Goal: Task Accomplishment & Management: Manage account settings

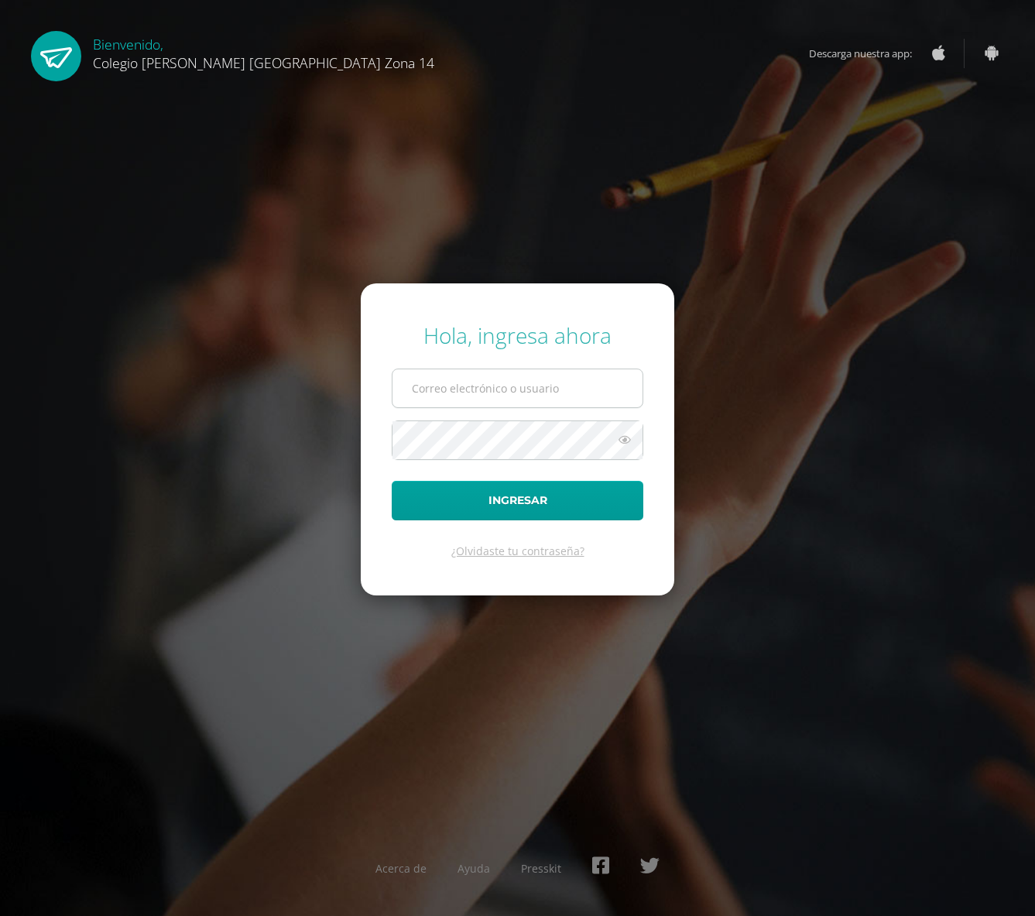
click at [465, 388] on input "text" at bounding box center [517, 388] width 250 height 38
type input "[EMAIL_ADDRESS][DOMAIN_NAME]"
click at [442, 507] on button "Ingresar" at bounding box center [518, 500] width 252 height 39
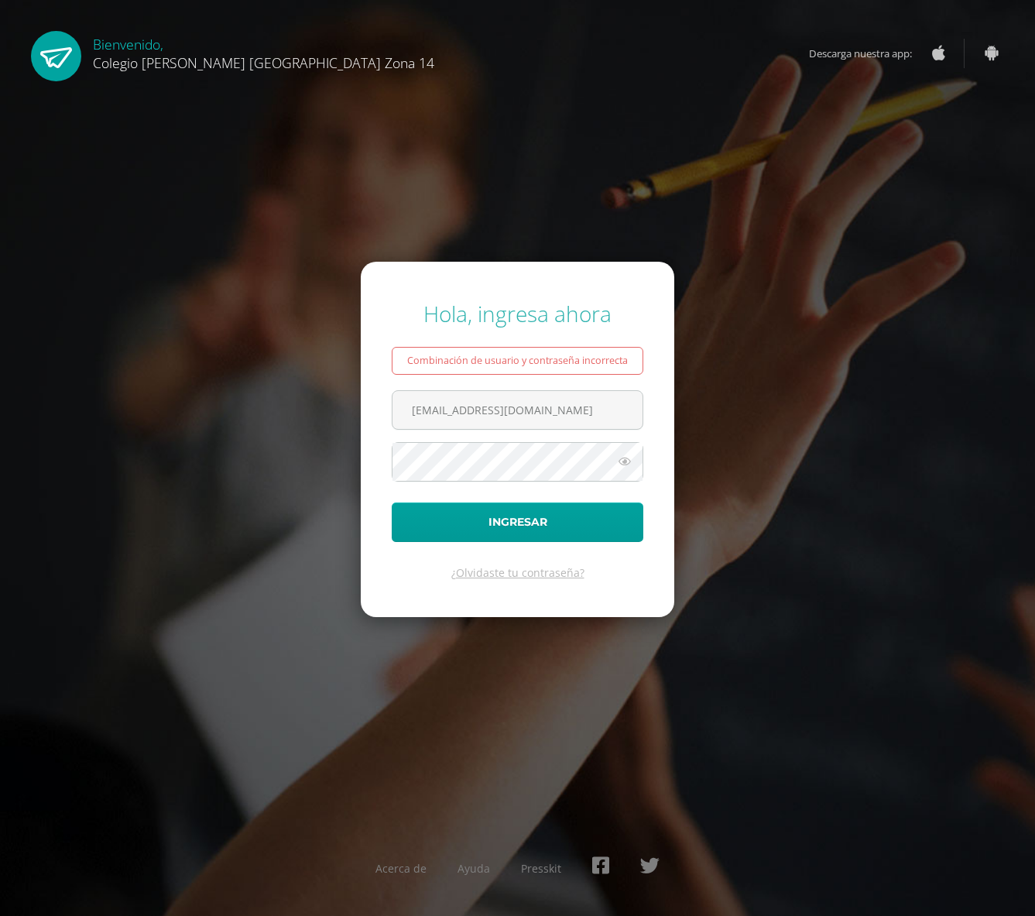
click at [621, 461] on icon at bounding box center [625, 461] width 20 height 19
click at [512, 521] on button "Ingresar" at bounding box center [518, 521] width 252 height 39
click at [513, 519] on button "Ingresar" at bounding box center [518, 521] width 252 height 39
click at [392, 502] on button "Ingresar" at bounding box center [518, 521] width 252 height 39
click at [388, 554] on form "Hola, ingresa ahora Combinación de usuario y contraseña incorrecta [EMAIL_ADDRE…" at bounding box center [517, 439] width 313 height 355
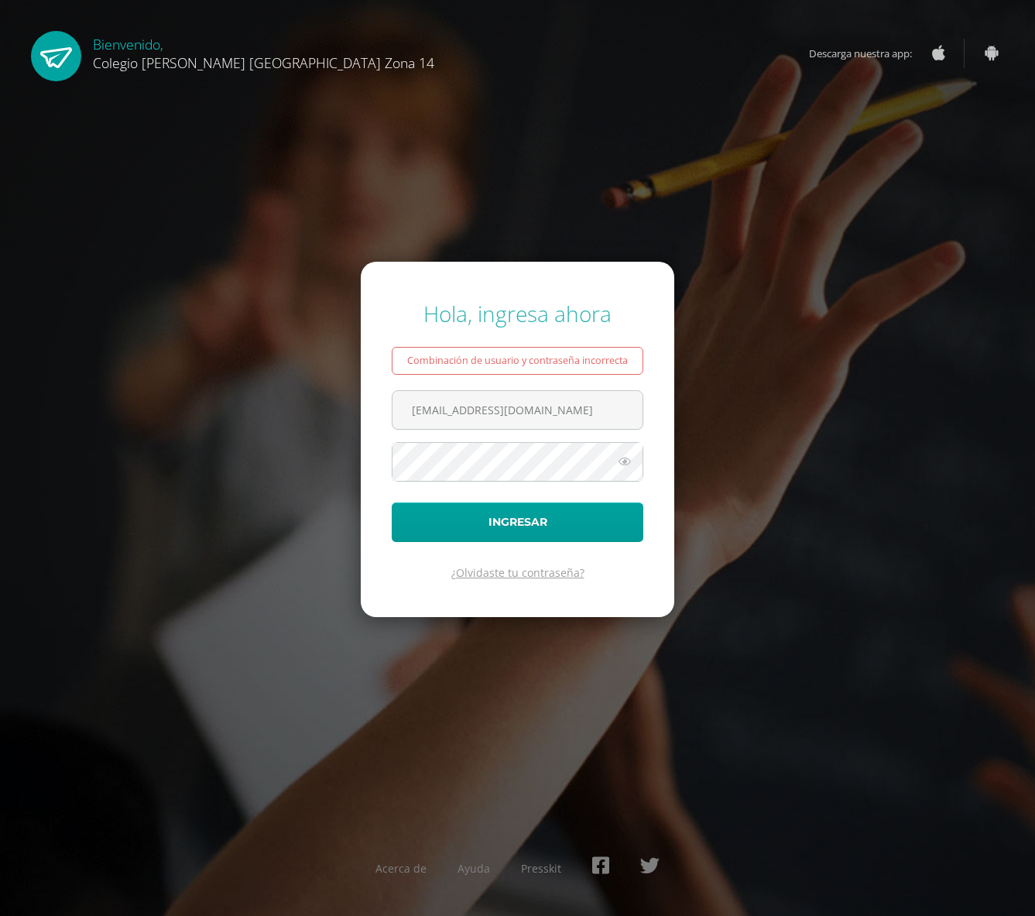
click at [512, 572] on link "¿Olvidaste tu contraseña?" at bounding box center [517, 572] width 133 height 15
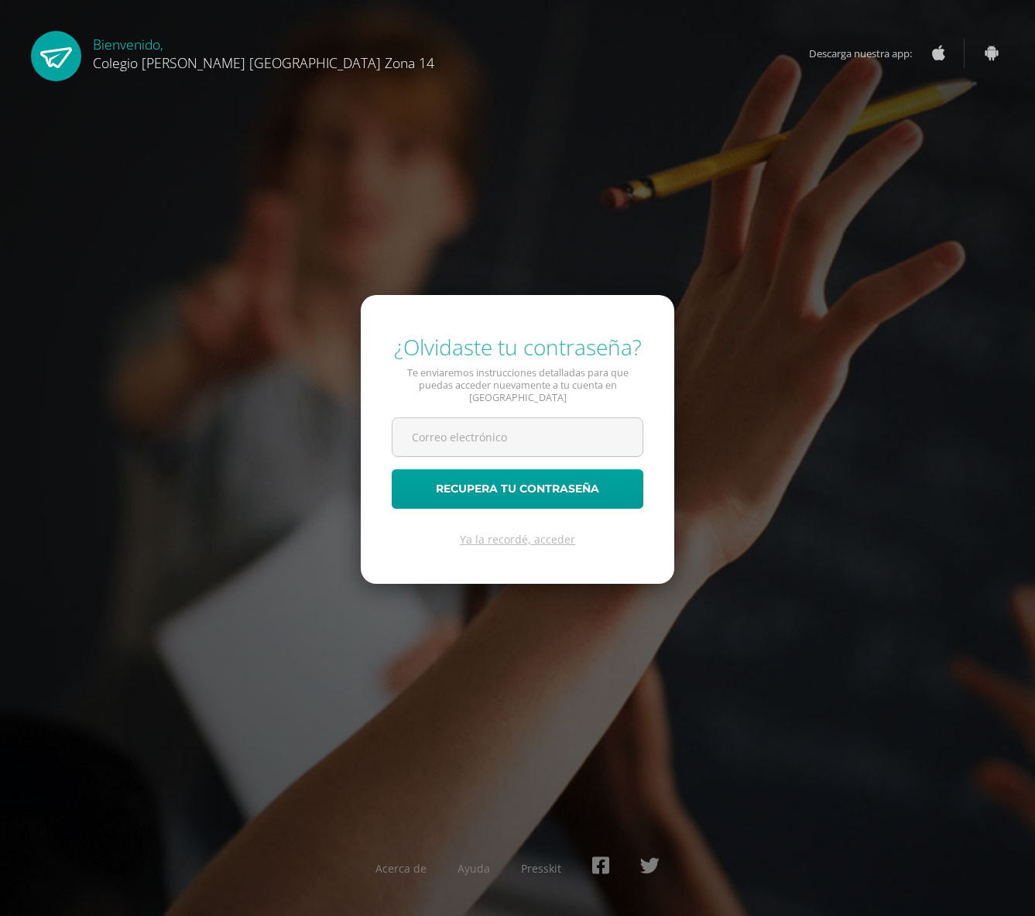
type input "analabbe@gmail.com"
click at [515, 489] on button "Recupera tu contraseña" at bounding box center [518, 488] width 252 height 39
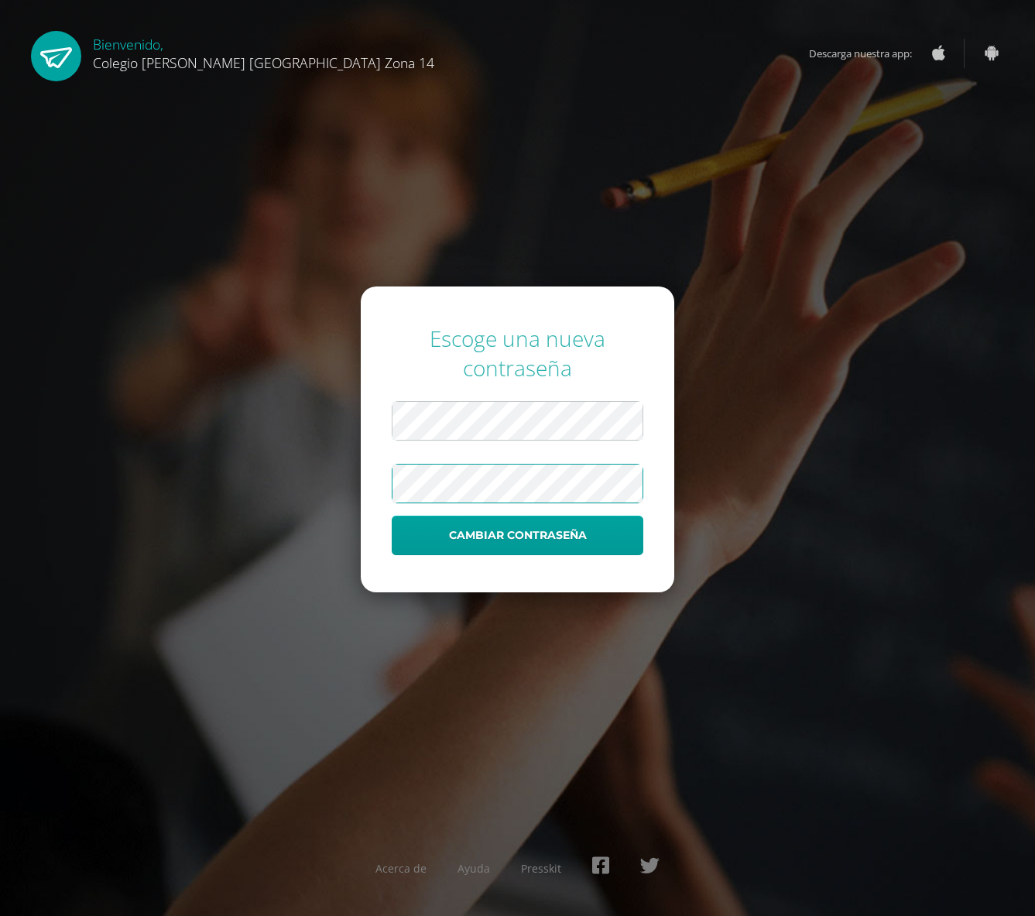
click at [392, 515] on button "Cambiar contraseña" at bounding box center [518, 534] width 252 height 39
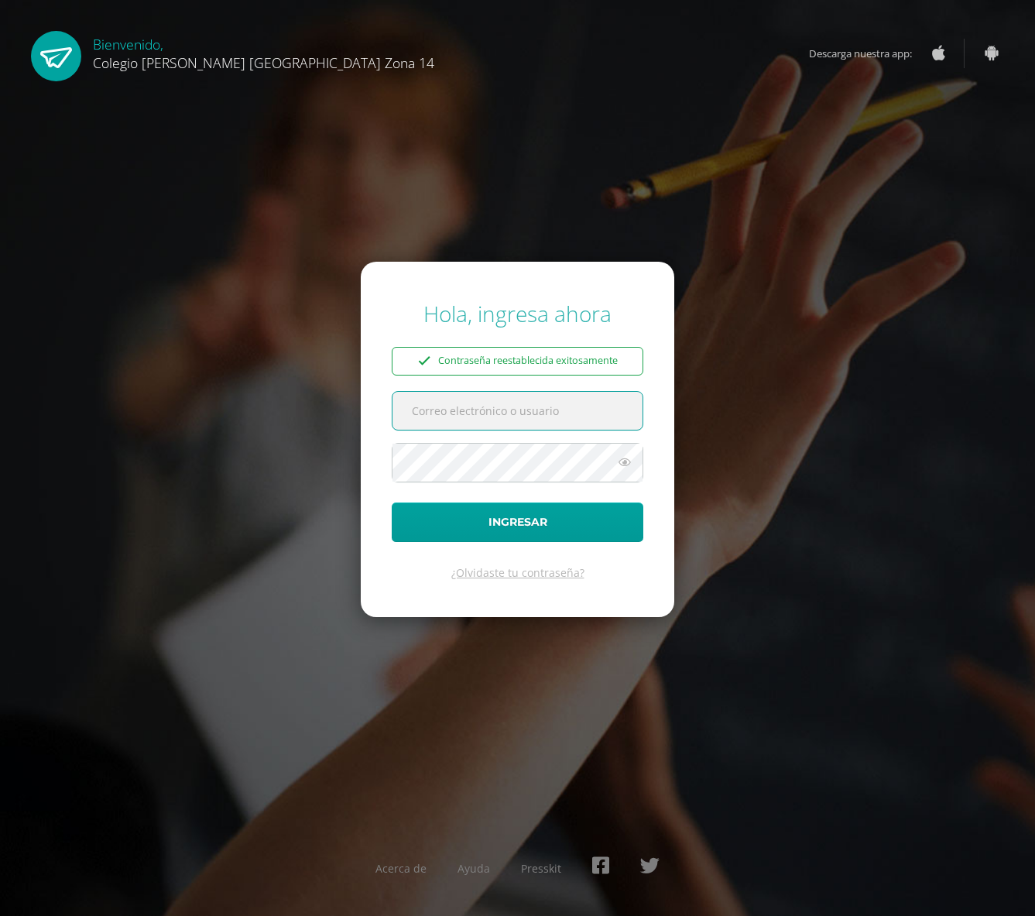
click at [473, 421] on input "text" at bounding box center [517, 411] width 250 height 38
type input "analabbe@gmail.com"
click at [624, 461] on icon at bounding box center [625, 462] width 20 height 19
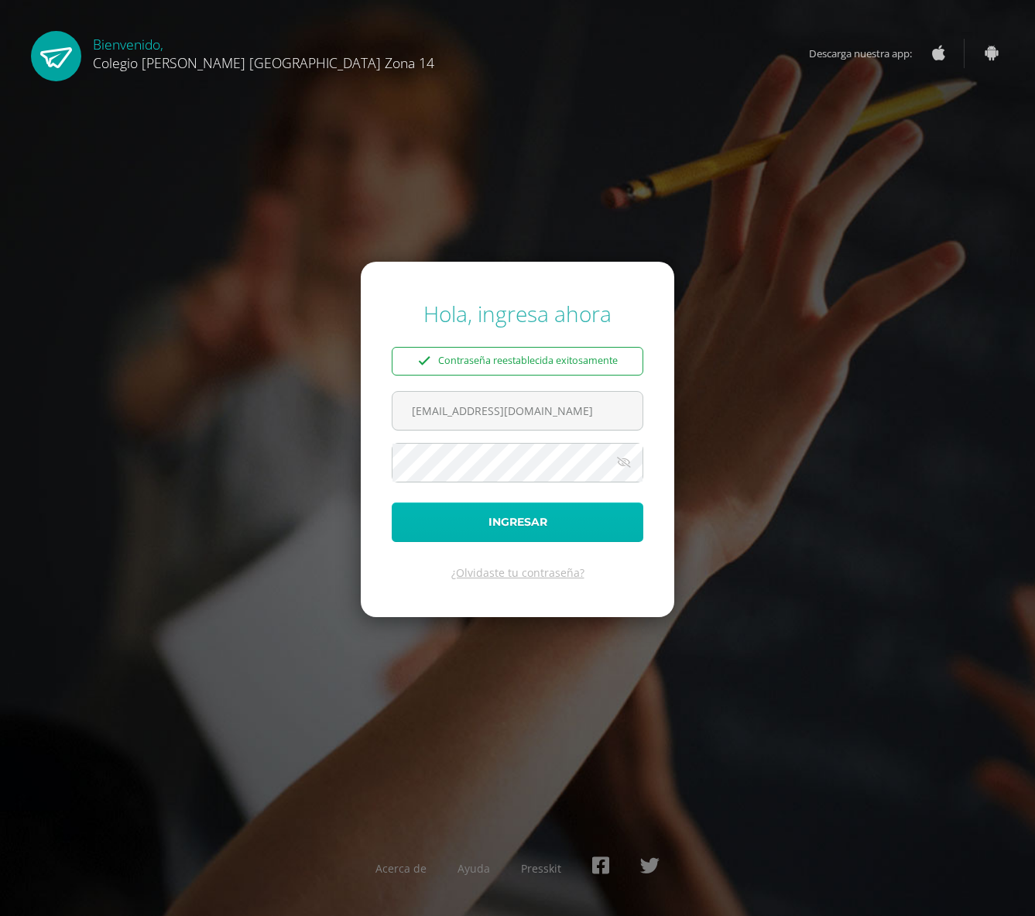
click at [532, 529] on button "Ingresar" at bounding box center [518, 521] width 252 height 39
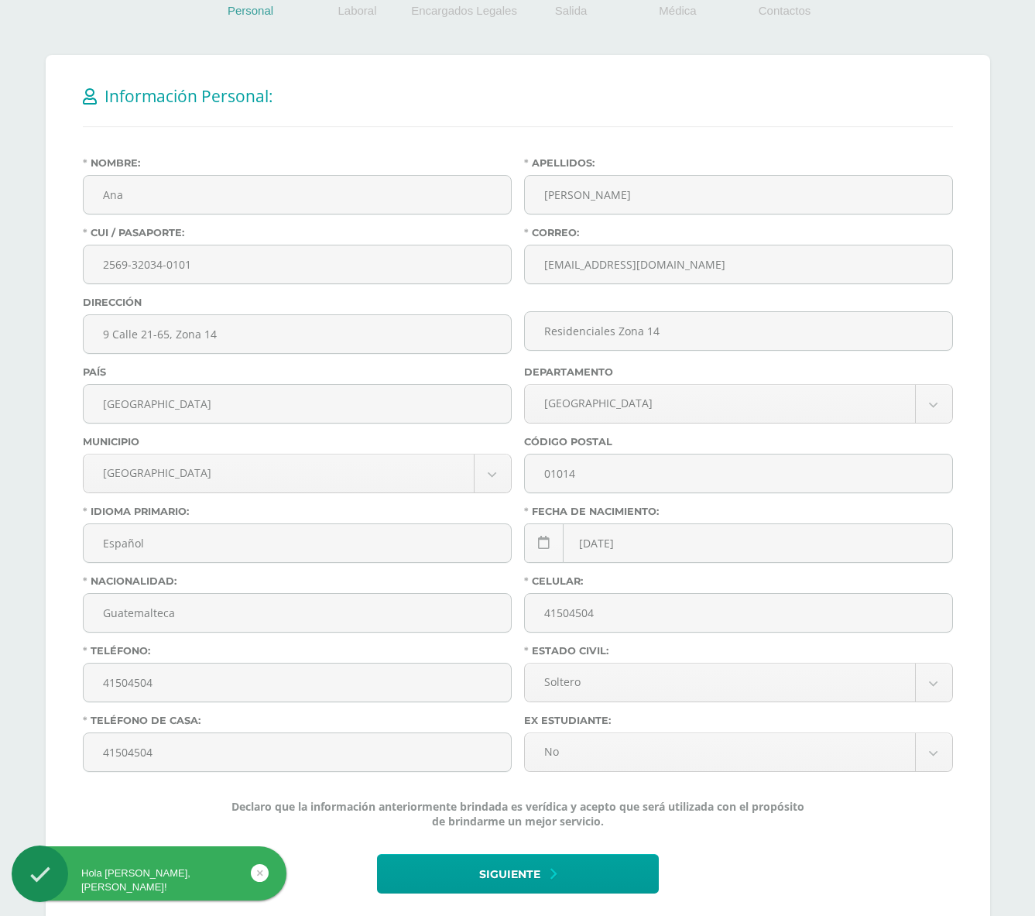
scroll to position [323, 0]
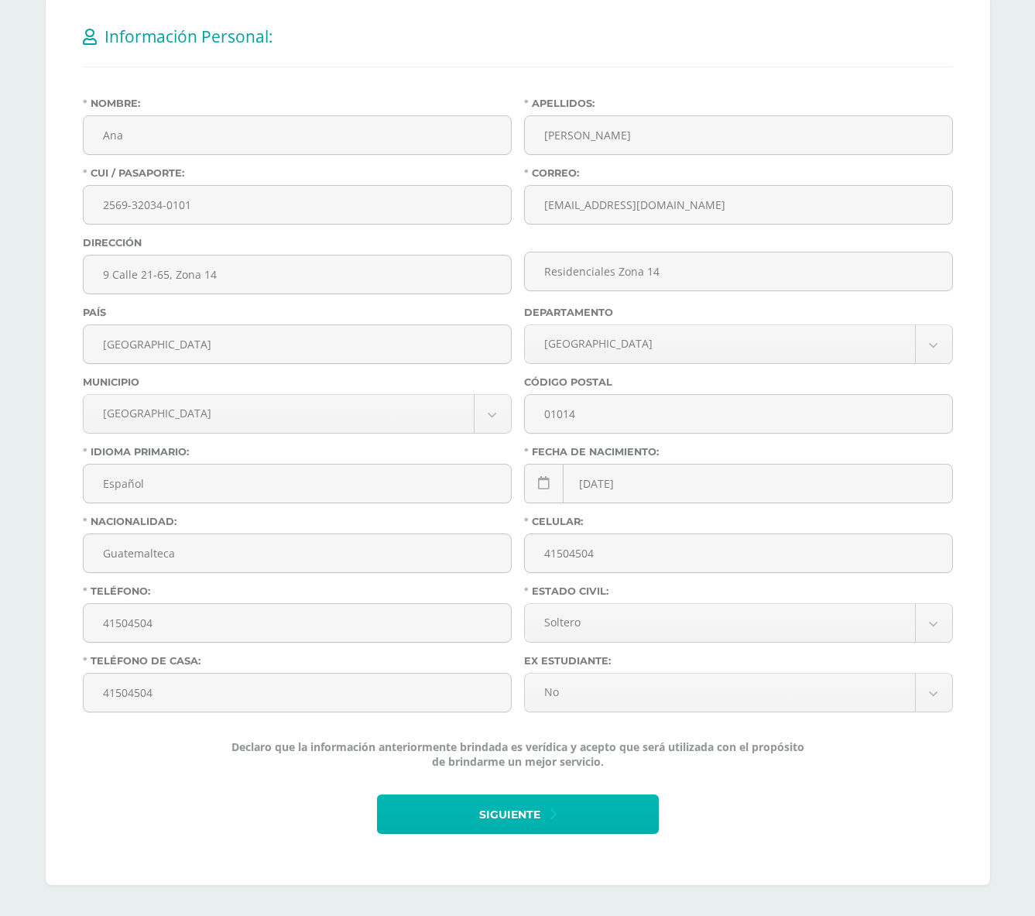
click at [516, 817] on span "Siguiente" at bounding box center [509, 815] width 61 height 38
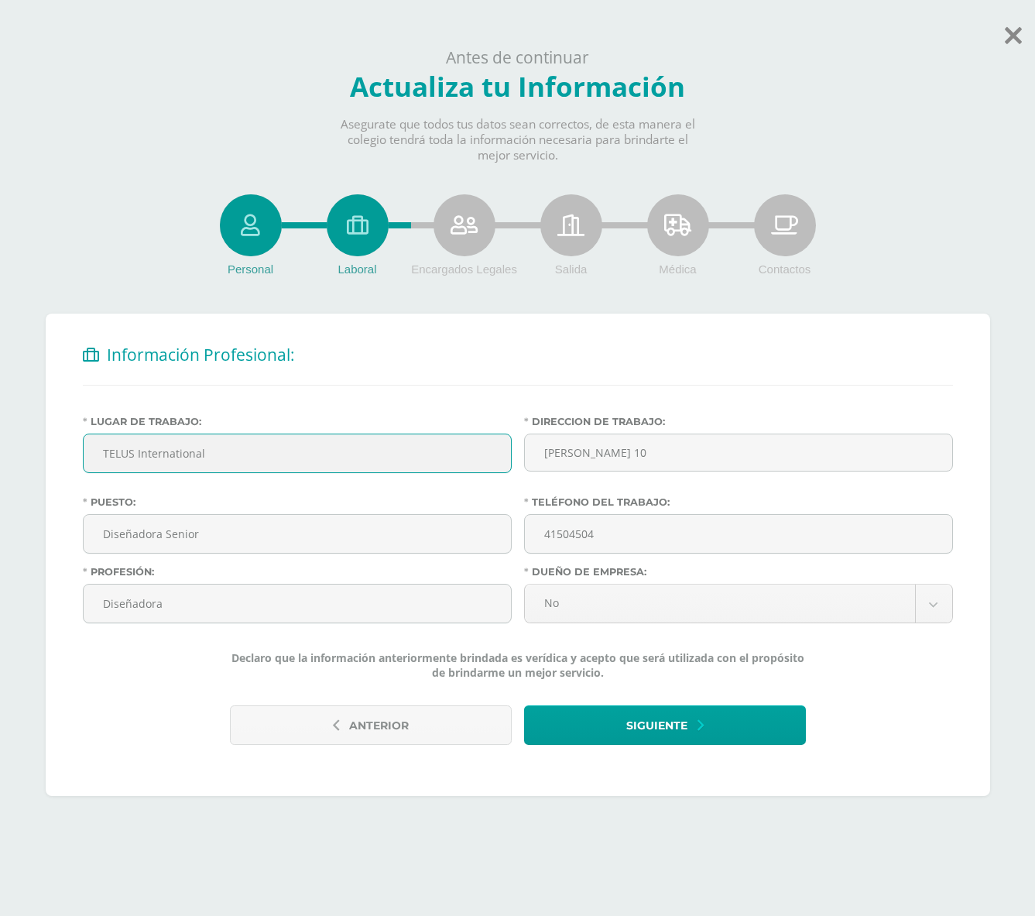
drag, startPoint x: 140, startPoint y: 456, endPoint x: 233, endPoint y: 449, distance: 93.1
click at [233, 449] on input "TELUS International" at bounding box center [297, 453] width 427 height 38
type input "TELUS Digital"
click at [634, 730] on span "Siguiente" at bounding box center [656, 726] width 61 height 38
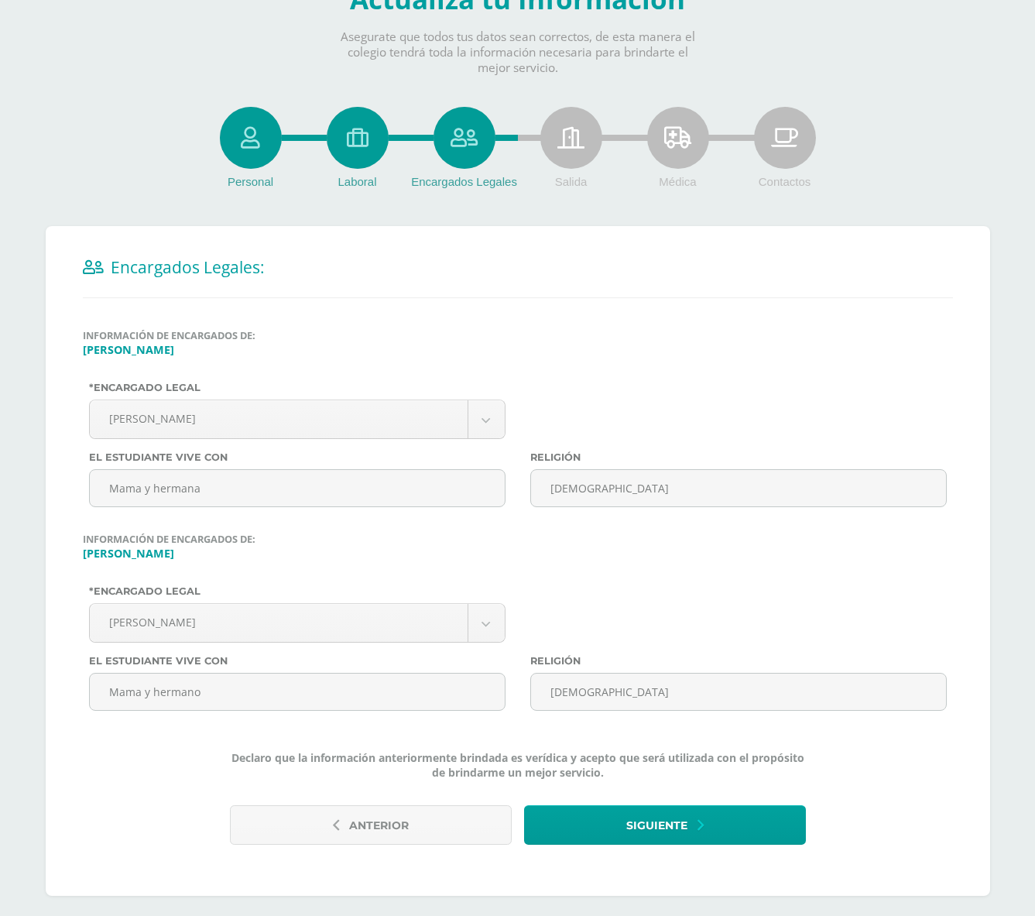
scroll to position [101, 0]
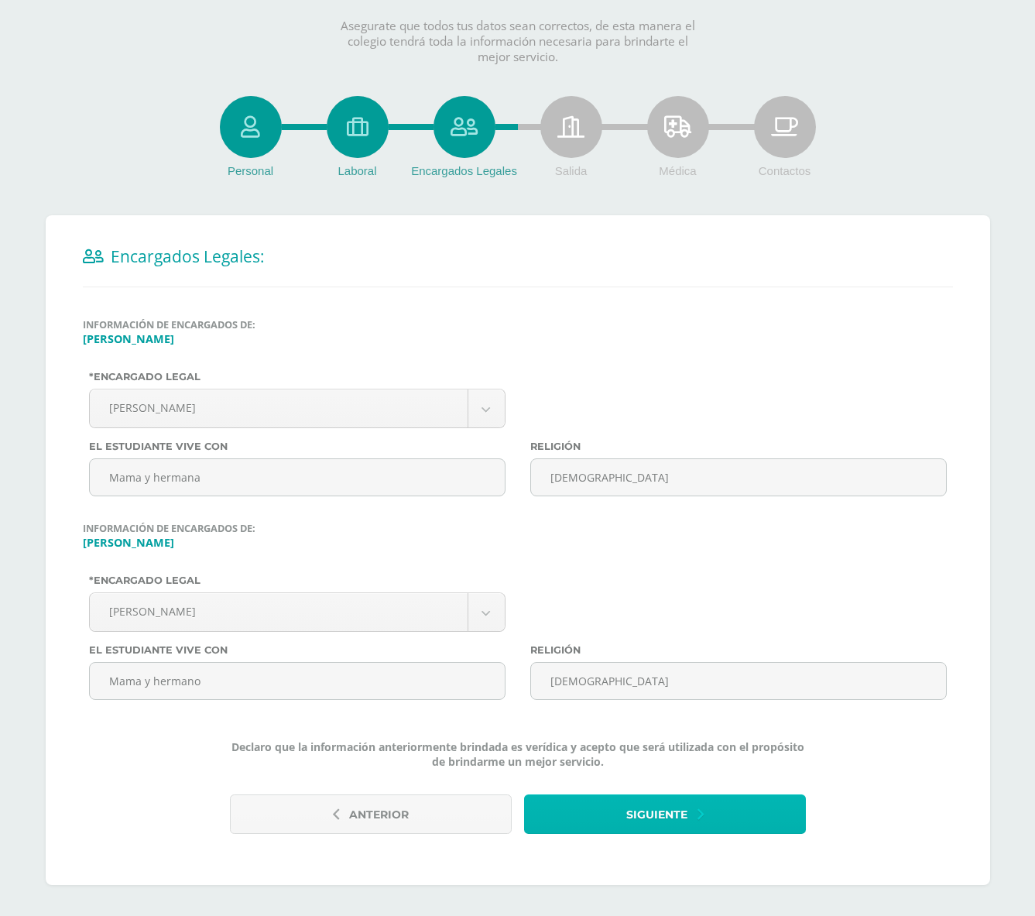
click at [646, 799] on span "Siguiente" at bounding box center [656, 815] width 61 height 38
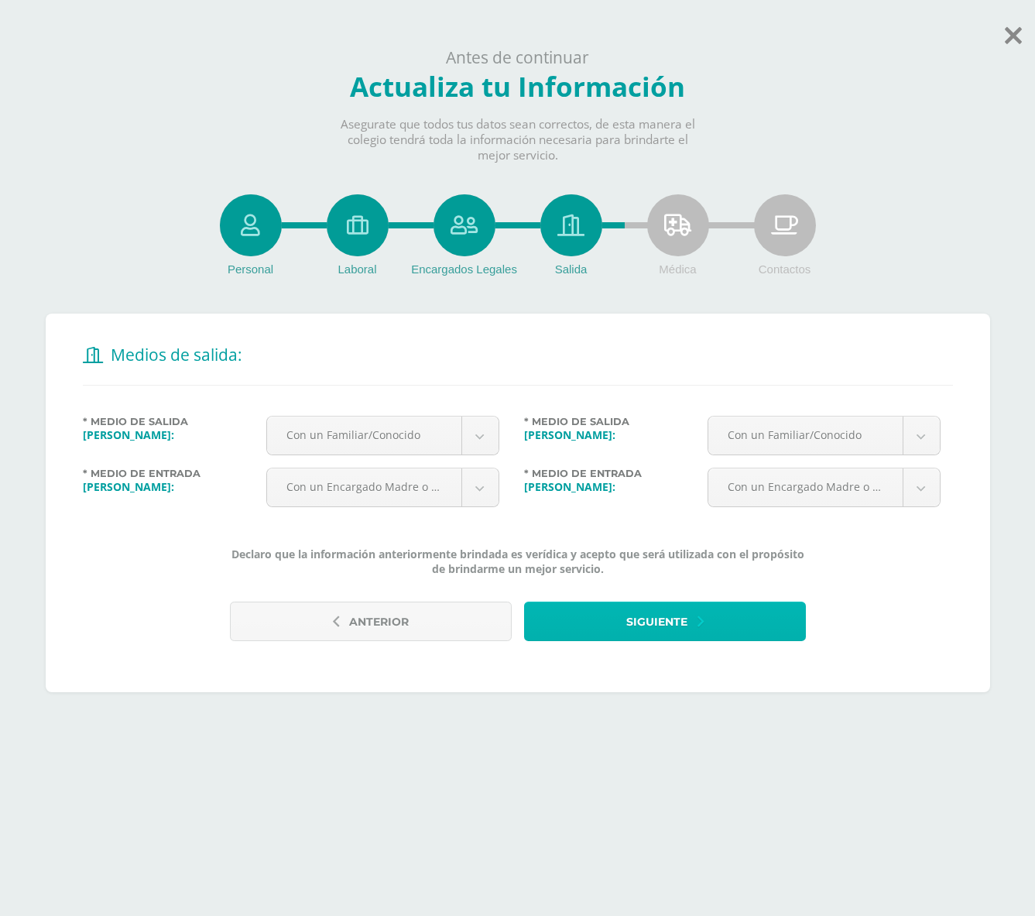
click at [689, 618] on button "Siguiente" at bounding box center [665, 620] width 282 height 39
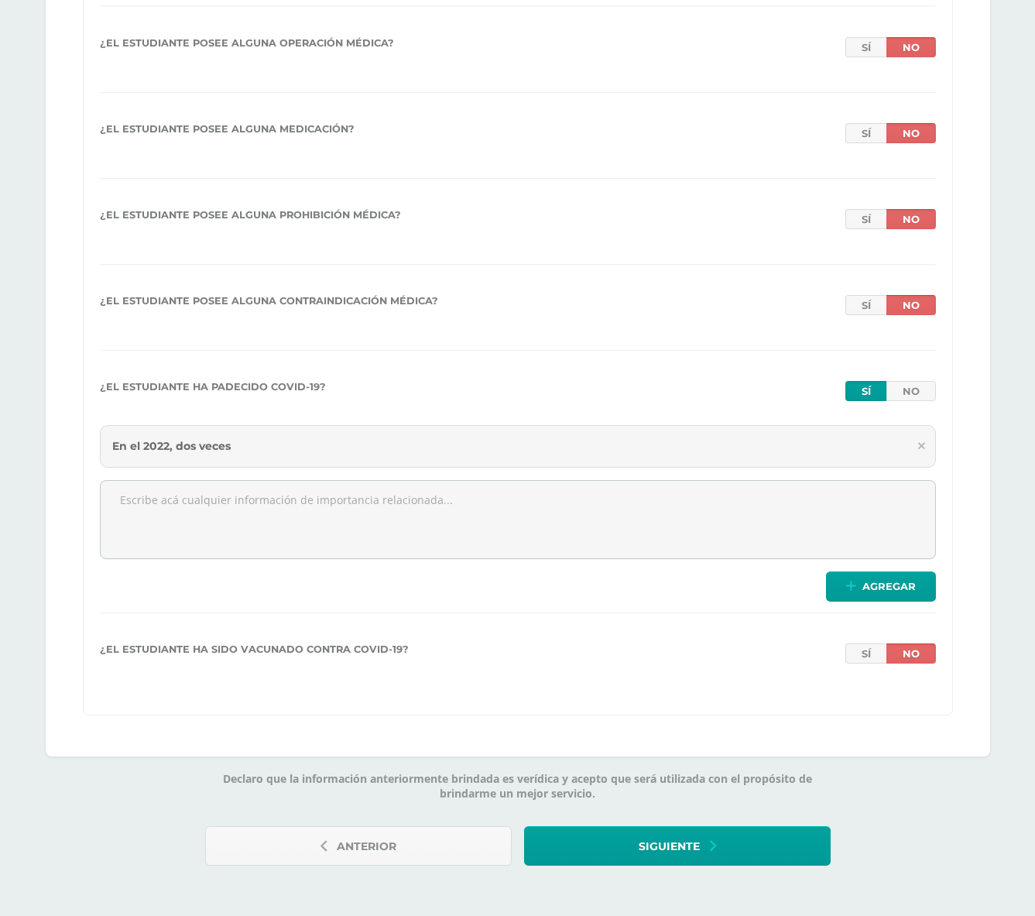
scroll to position [2984, 0]
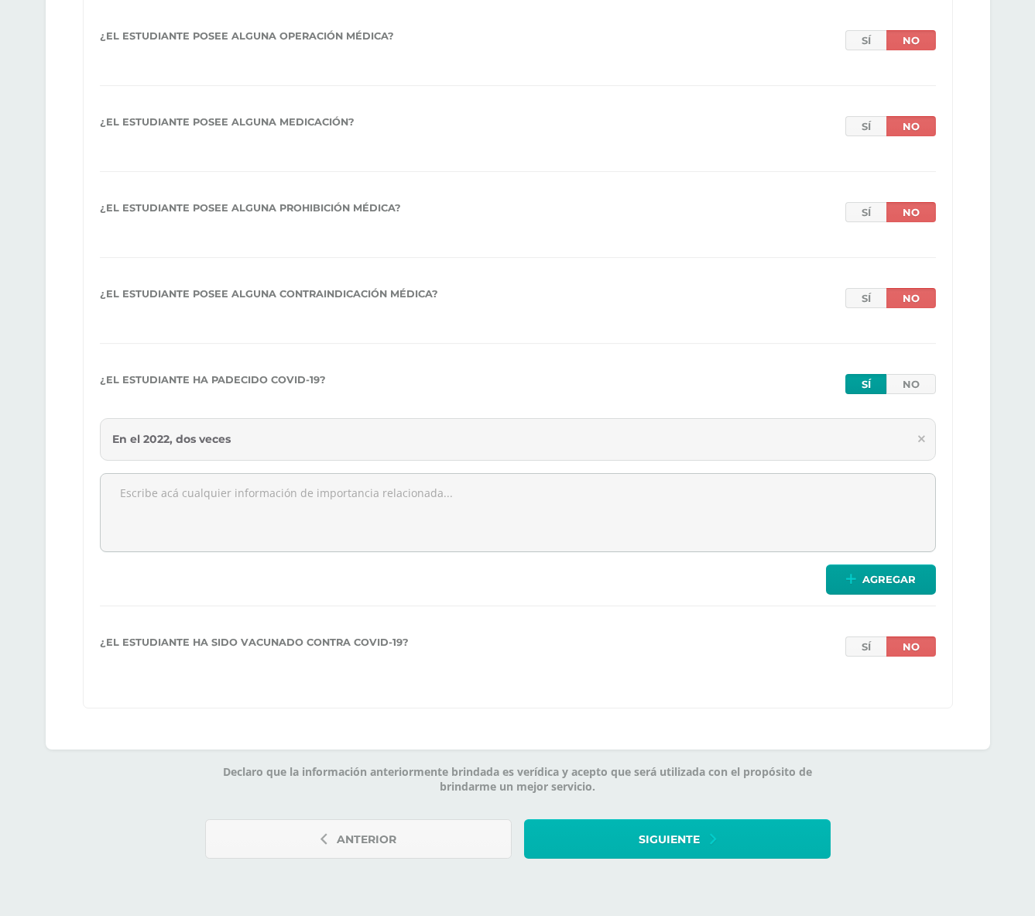
click at [711, 833] on icon "button" at bounding box center [713, 839] width 6 height 17
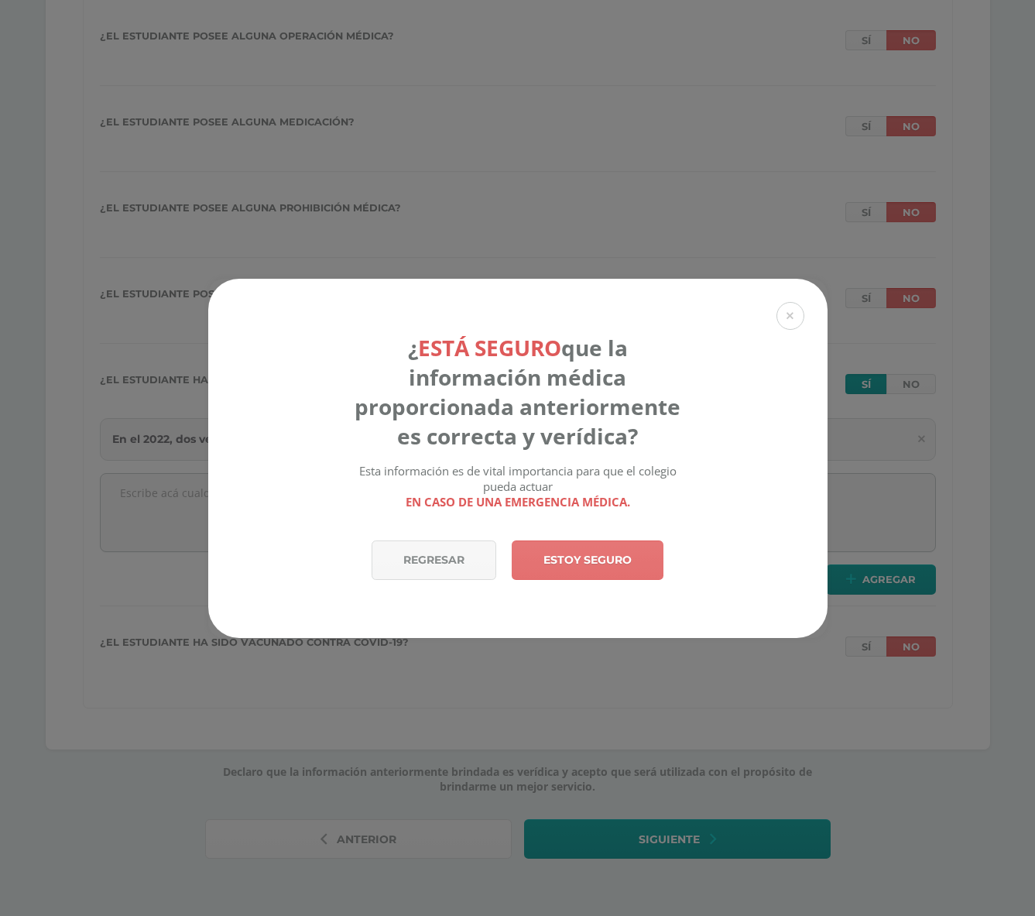
click at [570, 555] on link "Estoy seguro" at bounding box center [588, 559] width 152 height 39
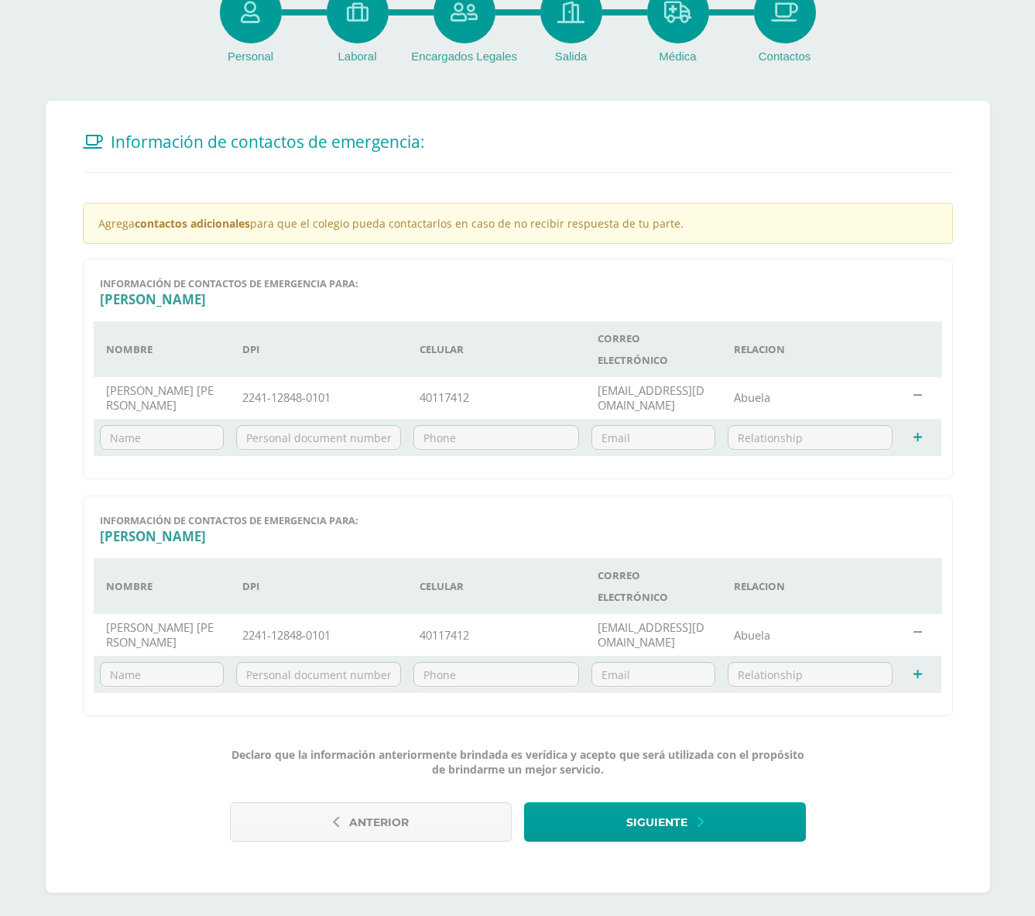
scroll to position [222, 0]
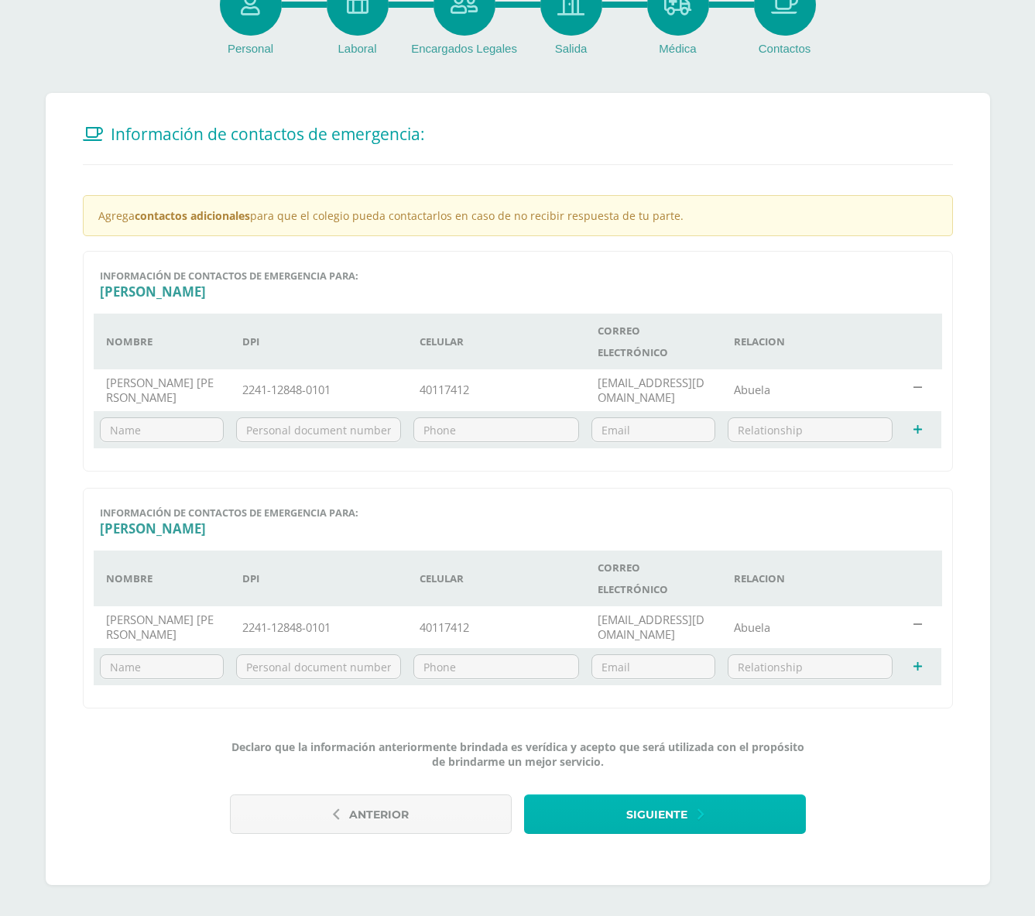
click at [673, 820] on span "Siguiente" at bounding box center [656, 815] width 61 height 38
click at [670, 805] on span "Siguiente" at bounding box center [656, 815] width 61 height 38
click at [654, 817] on span "Siguiente" at bounding box center [656, 815] width 61 height 38
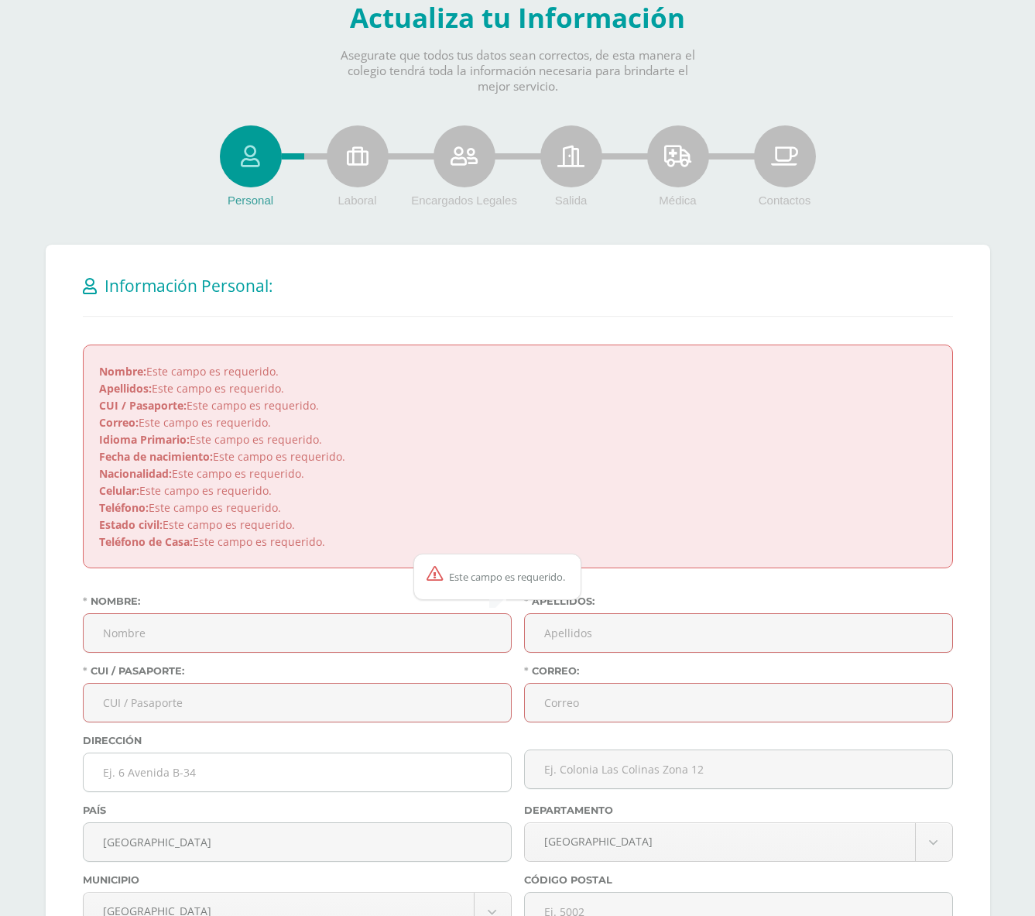
scroll to position [66, 0]
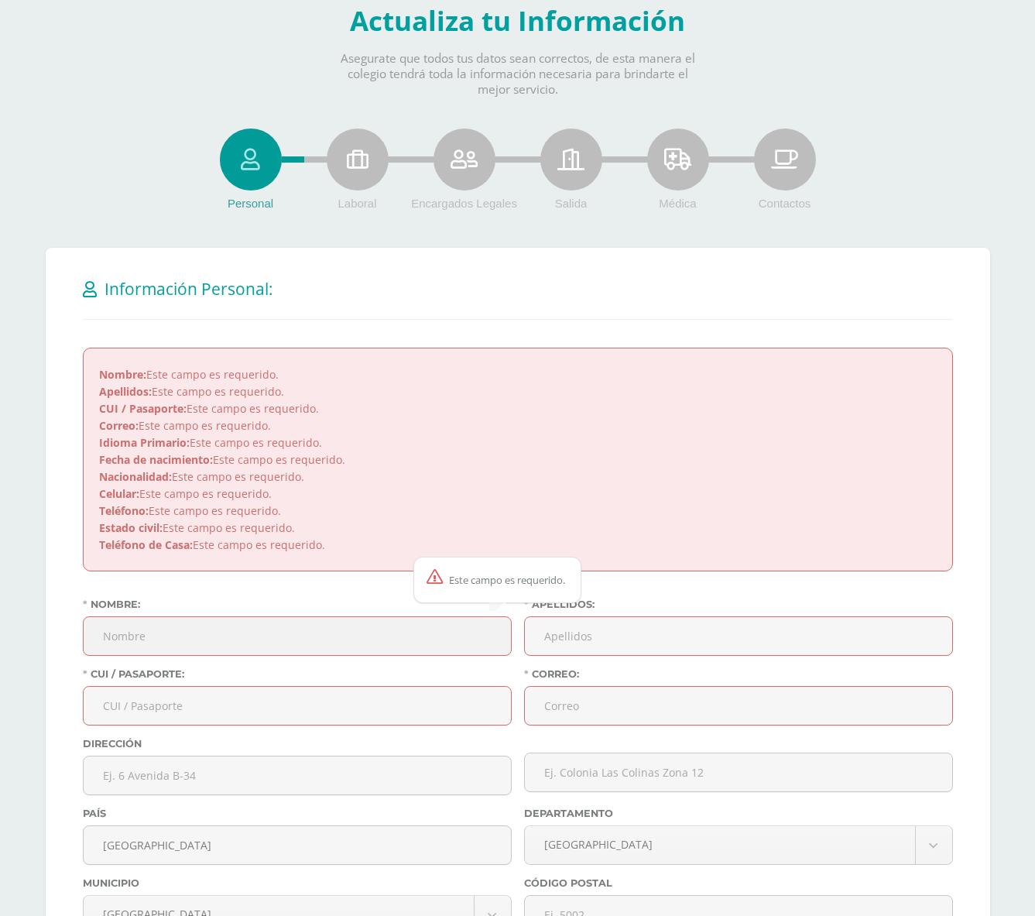
click at [167, 633] on input "Nombre:" at bounding box center [297, 636] width 427 height 38
type input "Ana"
type input "Labbe"
type input "analabbe@gmail.com"
type input "41504504"
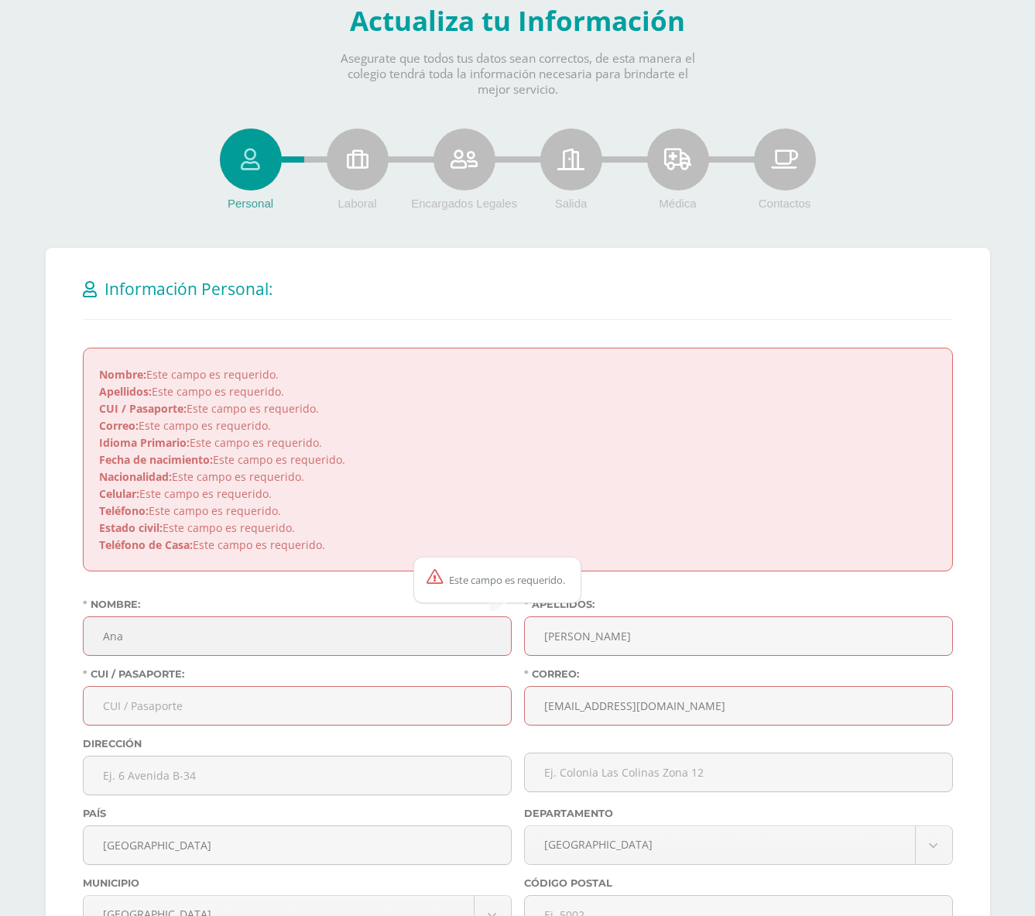
type input "Guatemala"
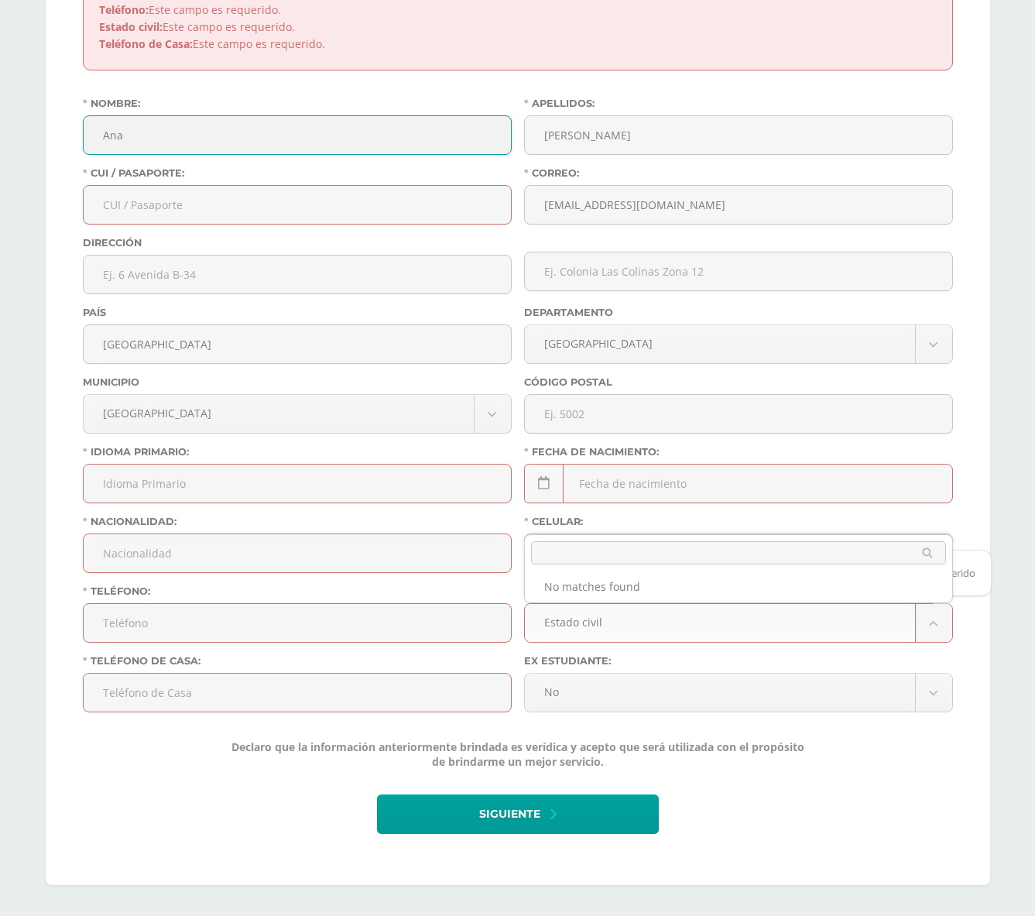
click at [179, 194] on body "Antes de continuar Actualiza tu Información Asegurate que todos tus datos sean …" at bounding box center [517, 174] width 1035 height 1482
click at [179, 202] on input "CUI / Pasaporte:" at bounding box center [297, 205] width 427 height 38
type input "2569-32034-0101"
click at [413, 272] on input "text" at bounding box center [297, 274] width 427 height 38
click at [611, 262] on input "text" at bounding box center [738, 271] width 427 height 38
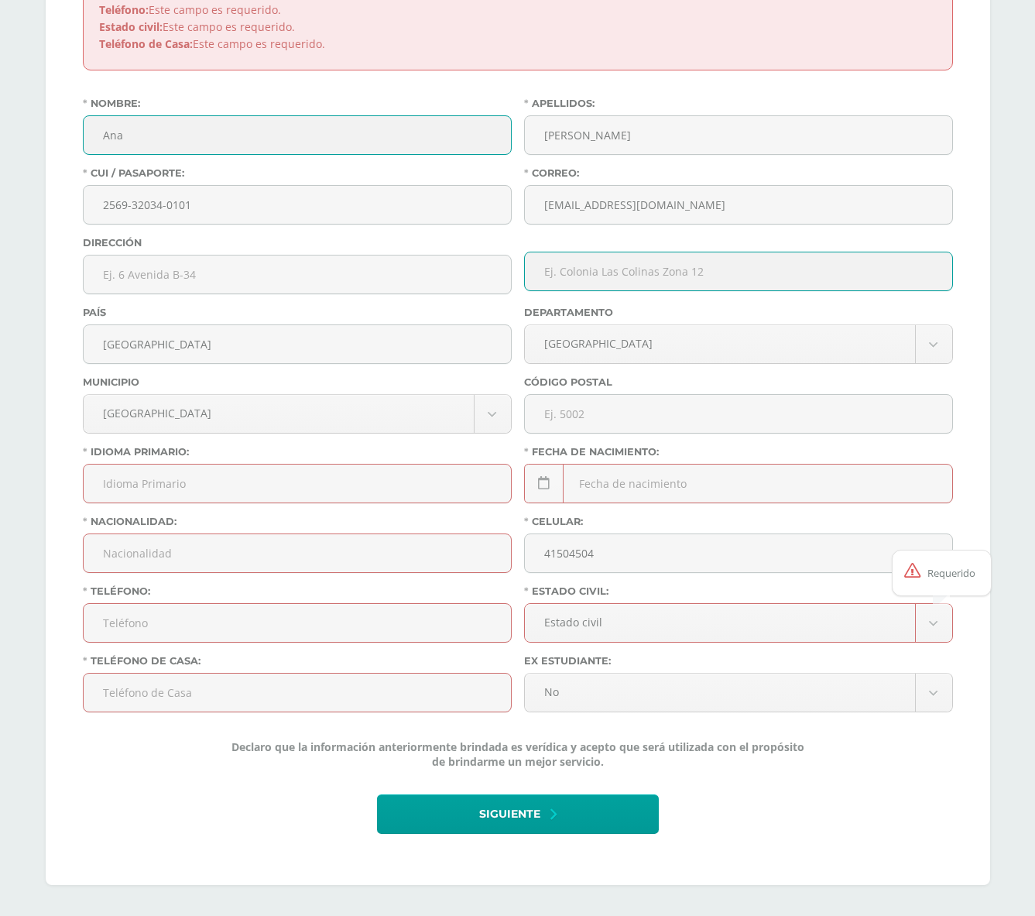
type input "Residenciales Zona 14"
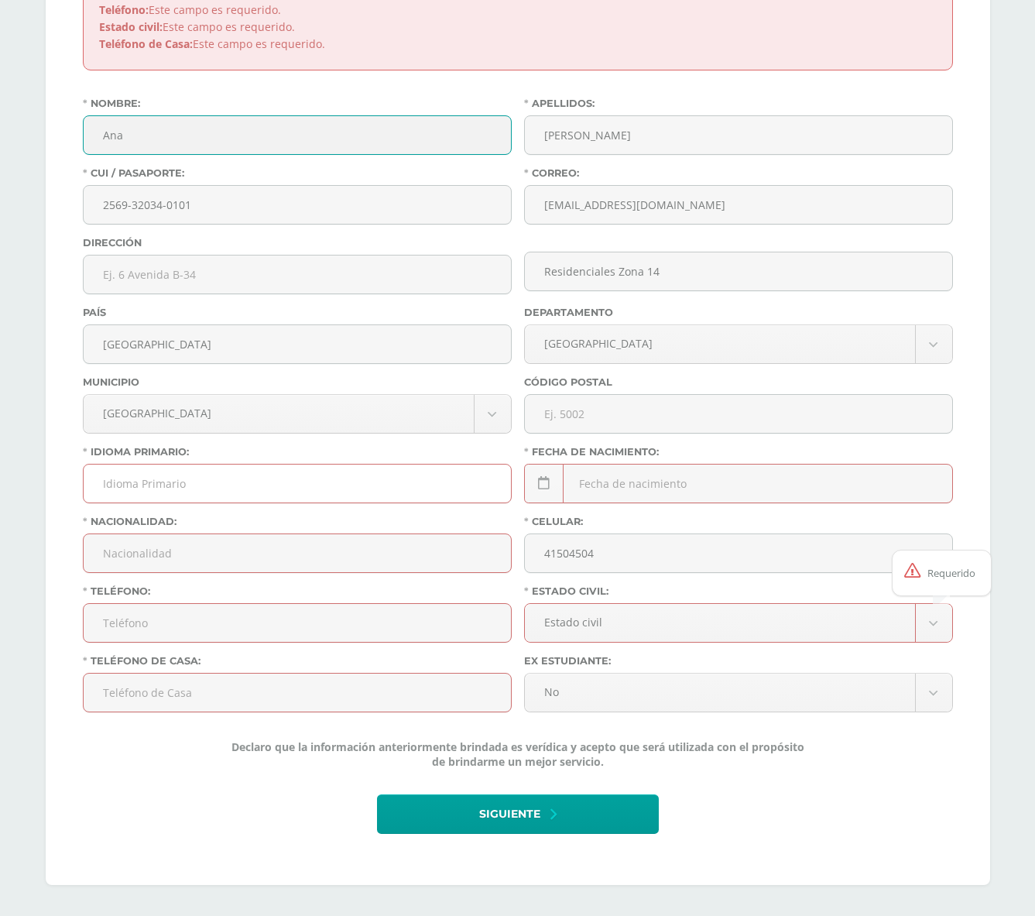
click at [284, 486] on input "Idioma Primario:" at bounding box center [297, 483] width 427 height 38
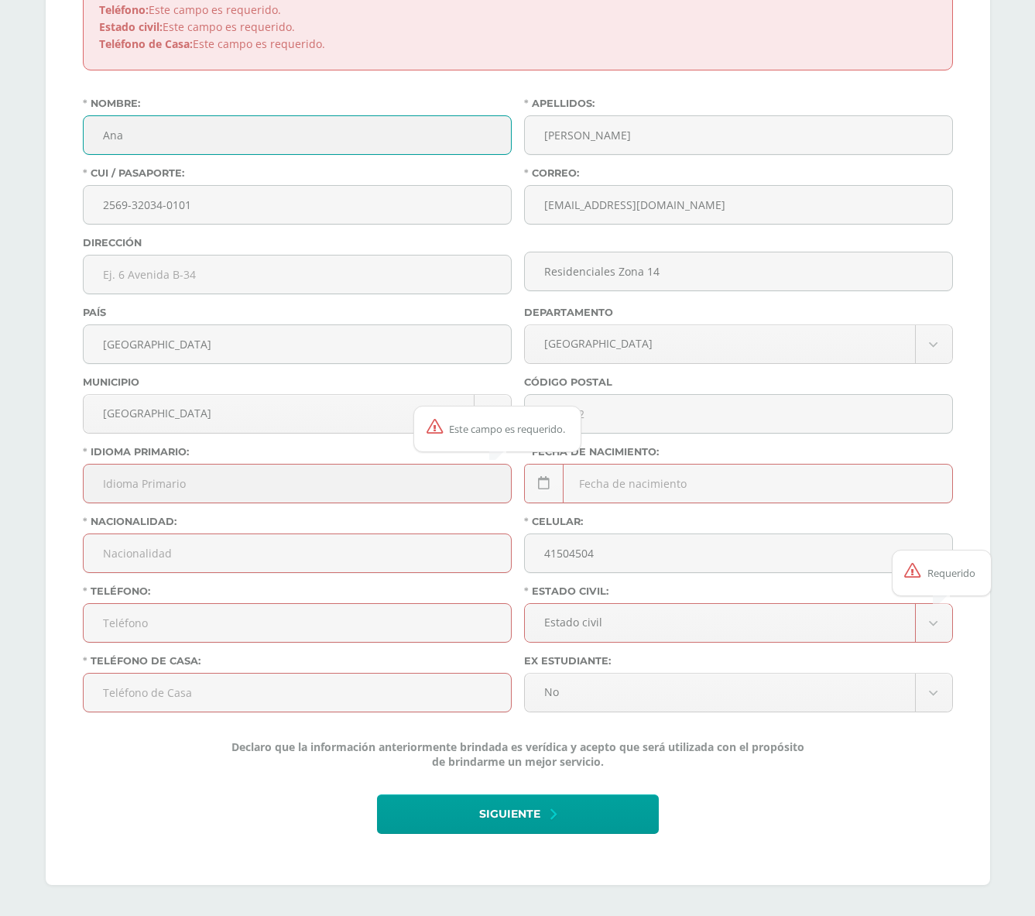
type input "Español"
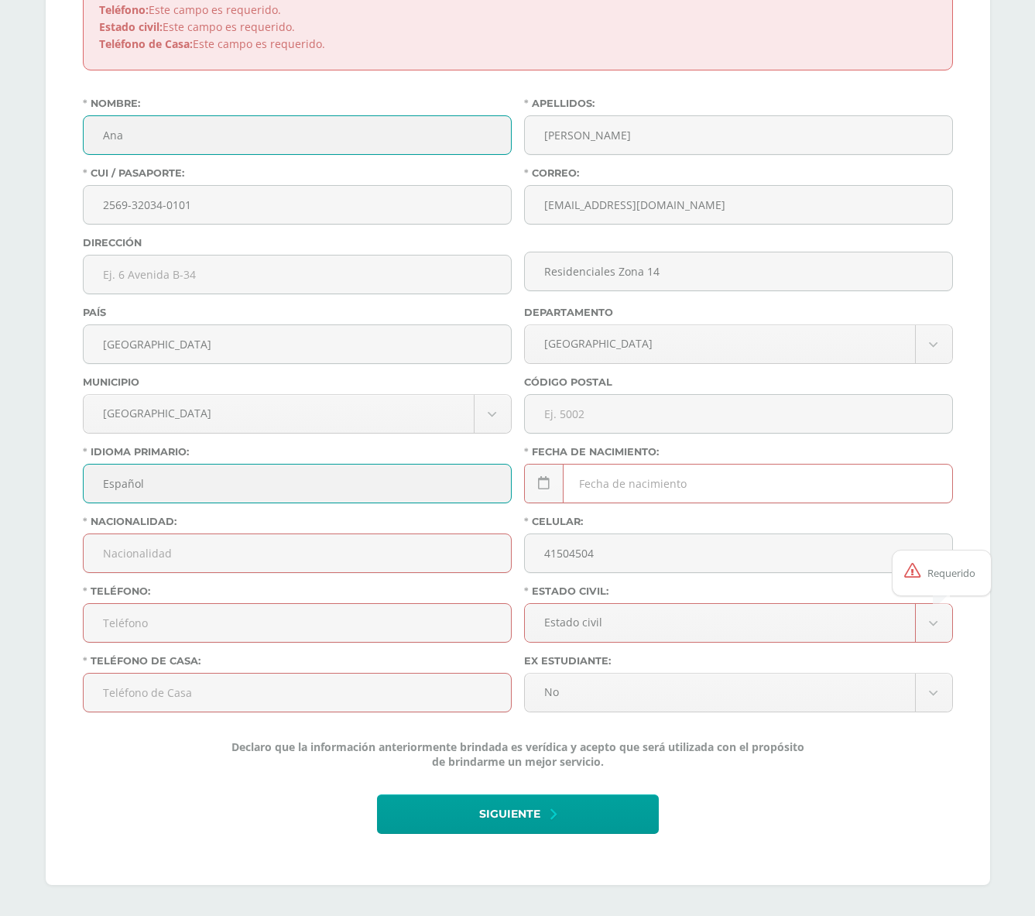
click at [658, 486] on div "Este campo es requerido. September, 2025 Mo Tu We Th Fr Sa Su 1 2 3 4 5 6 7 8 9…" at bounding box center [738, 490] width 429 height 52
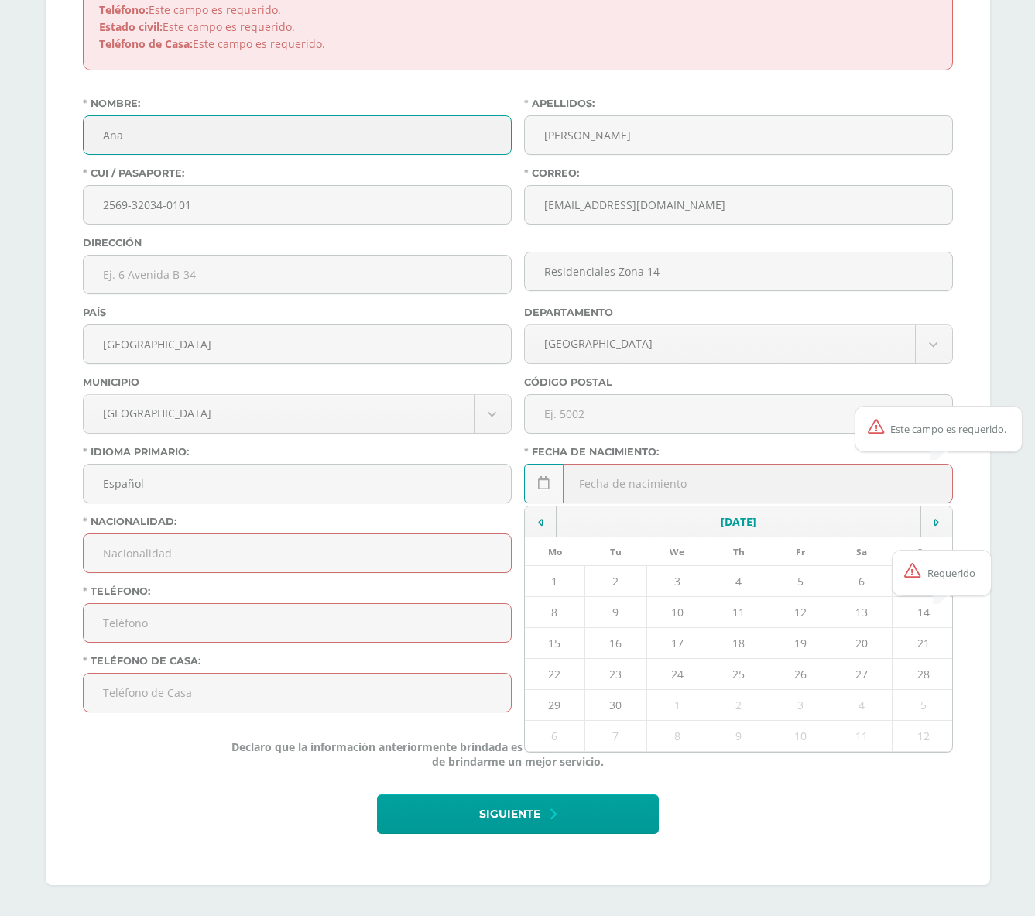
type input "1973-11-01"
drag, startPoint x: 371, startPoint y: 536, endPoint x: 378, endPoint y: 533, distance: 8.3
click at [372, 536] on input "Nacionalidad:" at bounding box center [297, 553] width 427 height 38
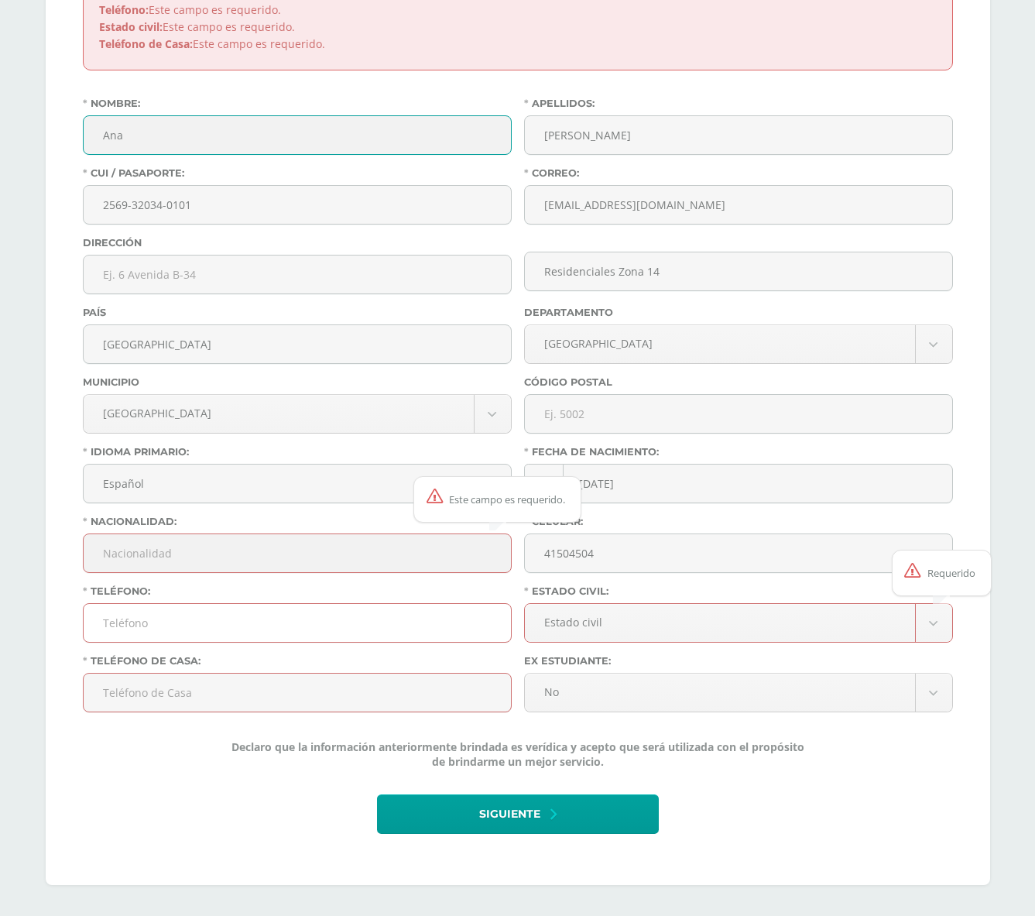
type input "Guatemalteca"
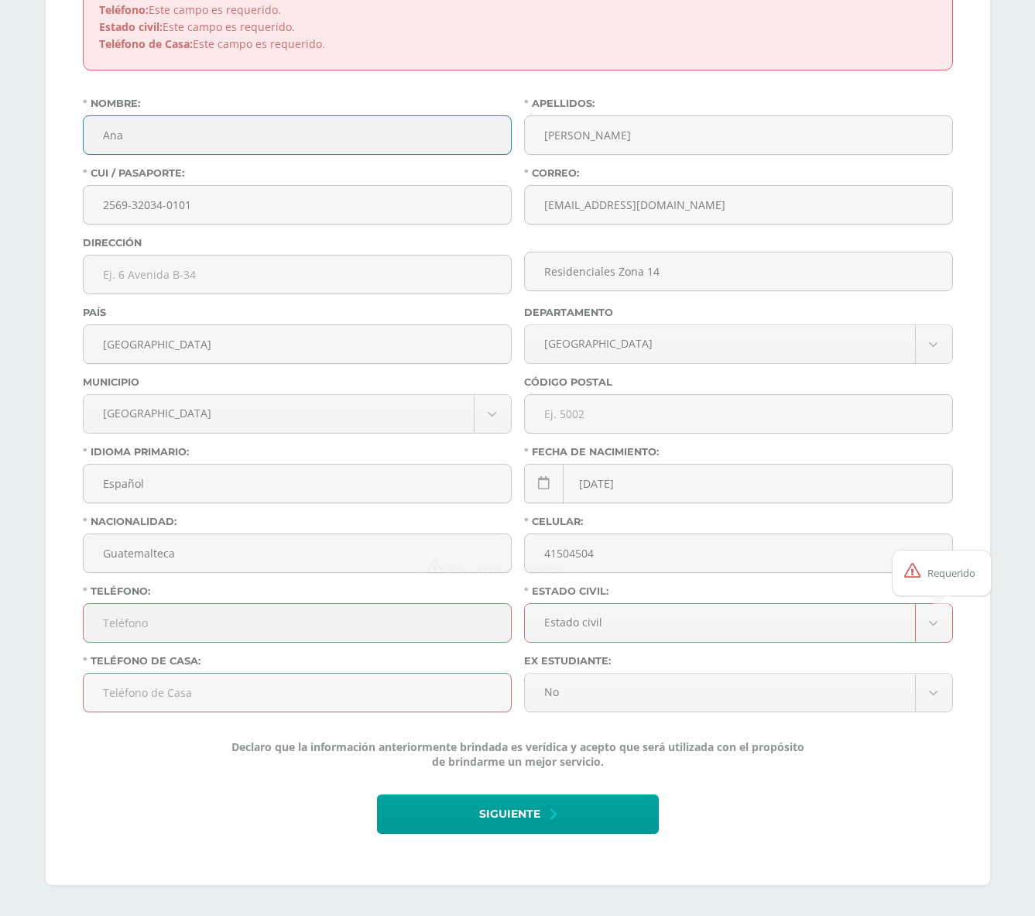
click at [215, 620] on input "Teléfono:" at bounding box center [297, 623] width 427 height 38
type input "41504504"
type input "Guatemala"
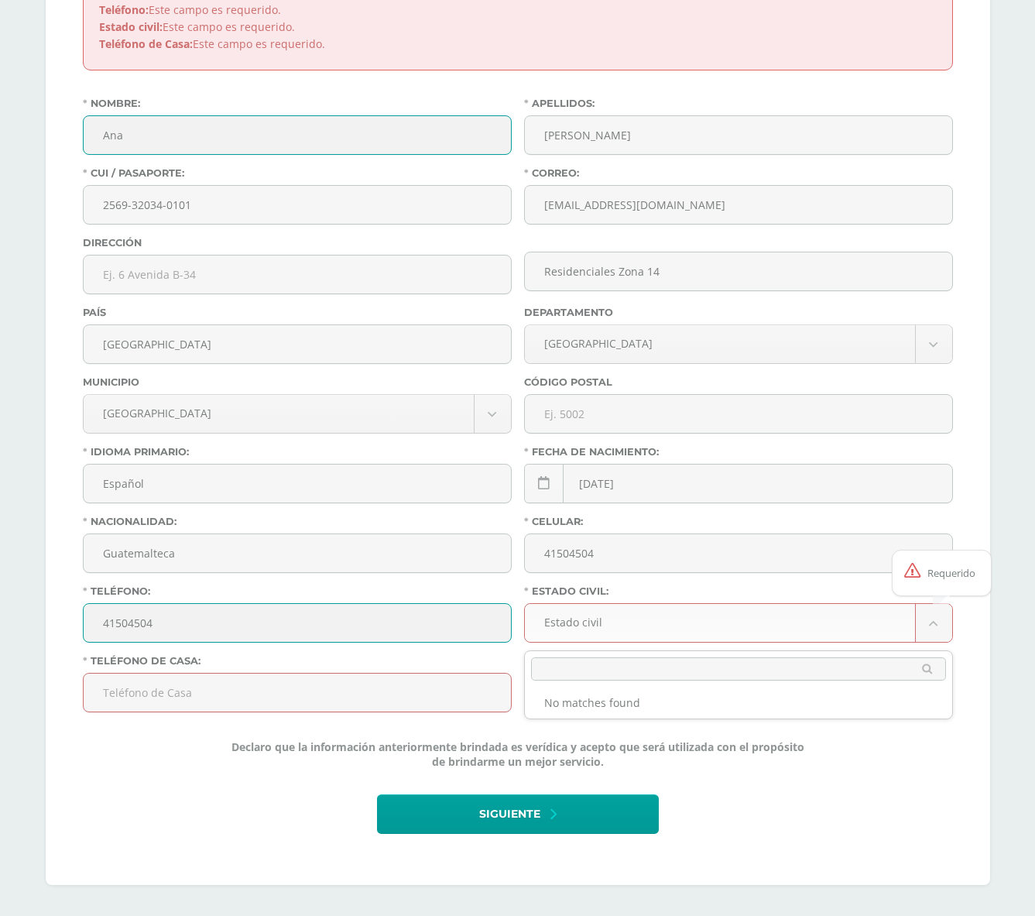
click at [577, 625] on body "Antes de continuar Actualiza tu Información Asegurate que todos tus datos sean …" at bounding box center [517, 174] width 1035 height 1482
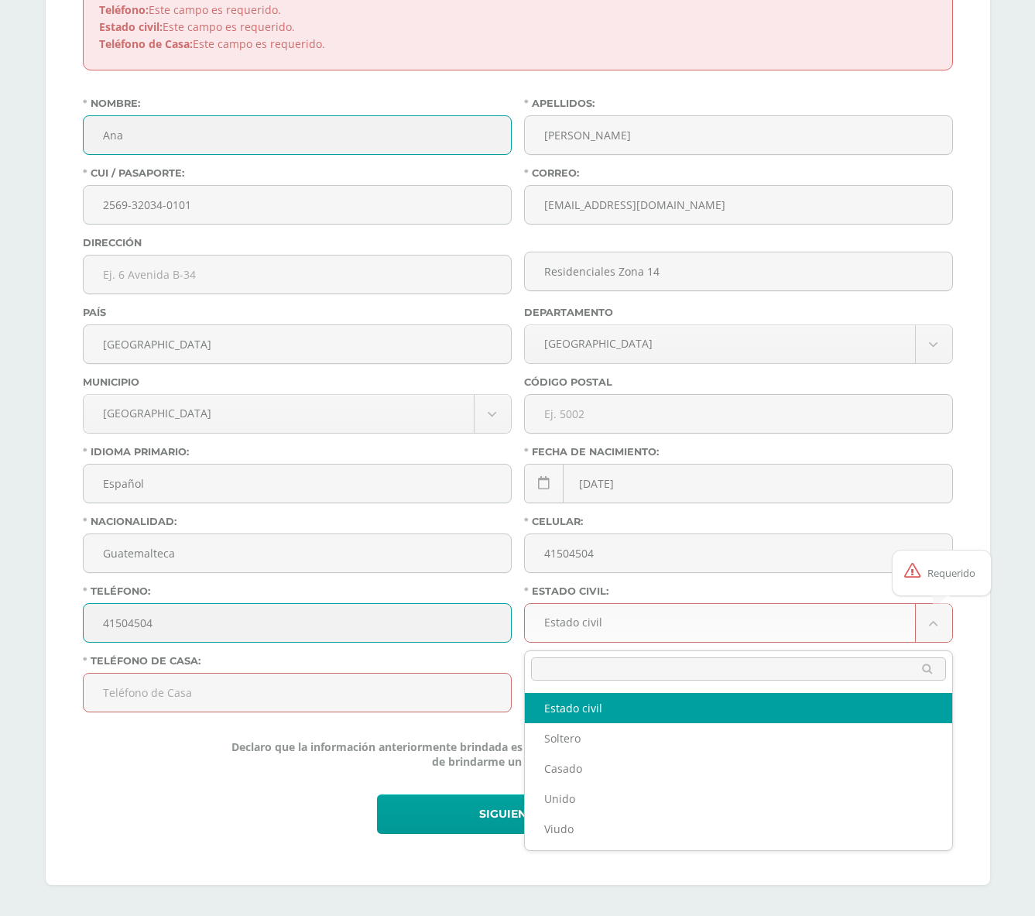
click at [593, 619] on body "Antes de continuar Actualiza tu Información Asegurate que todos tus datos sean …" at bounding box center [517, 174] width 1035 height 1482
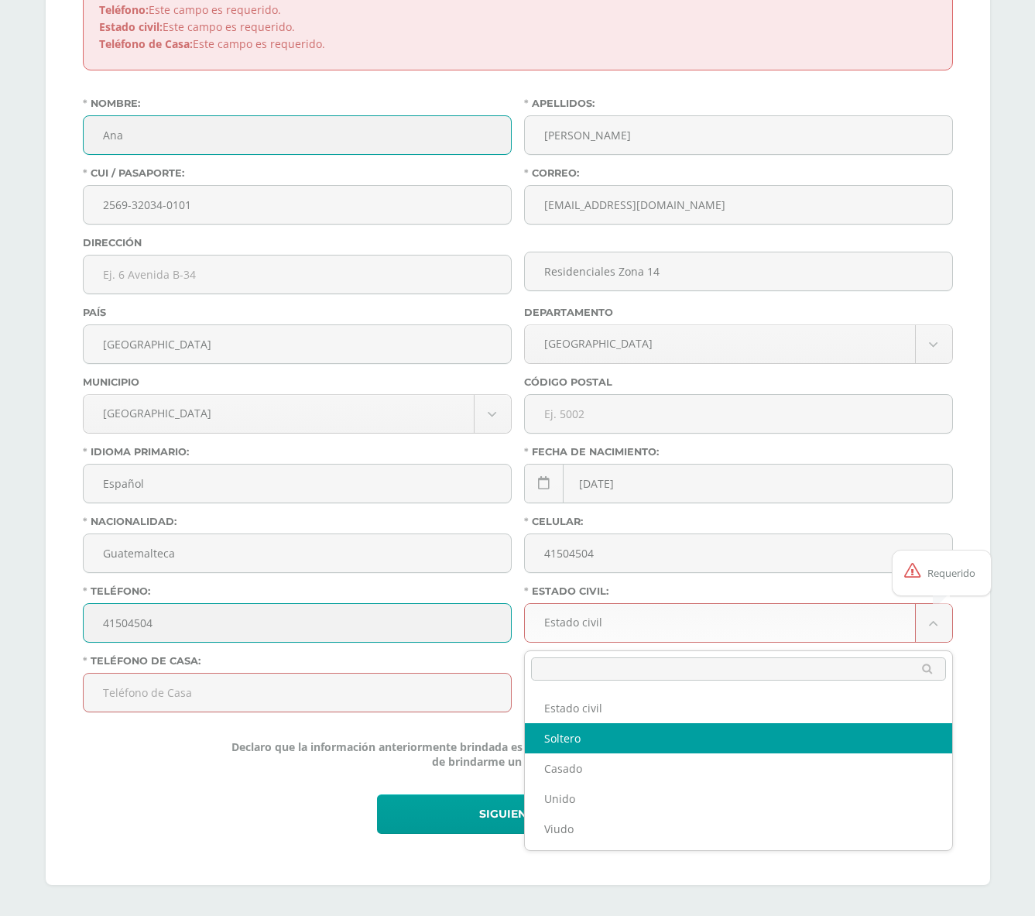
select select "single"
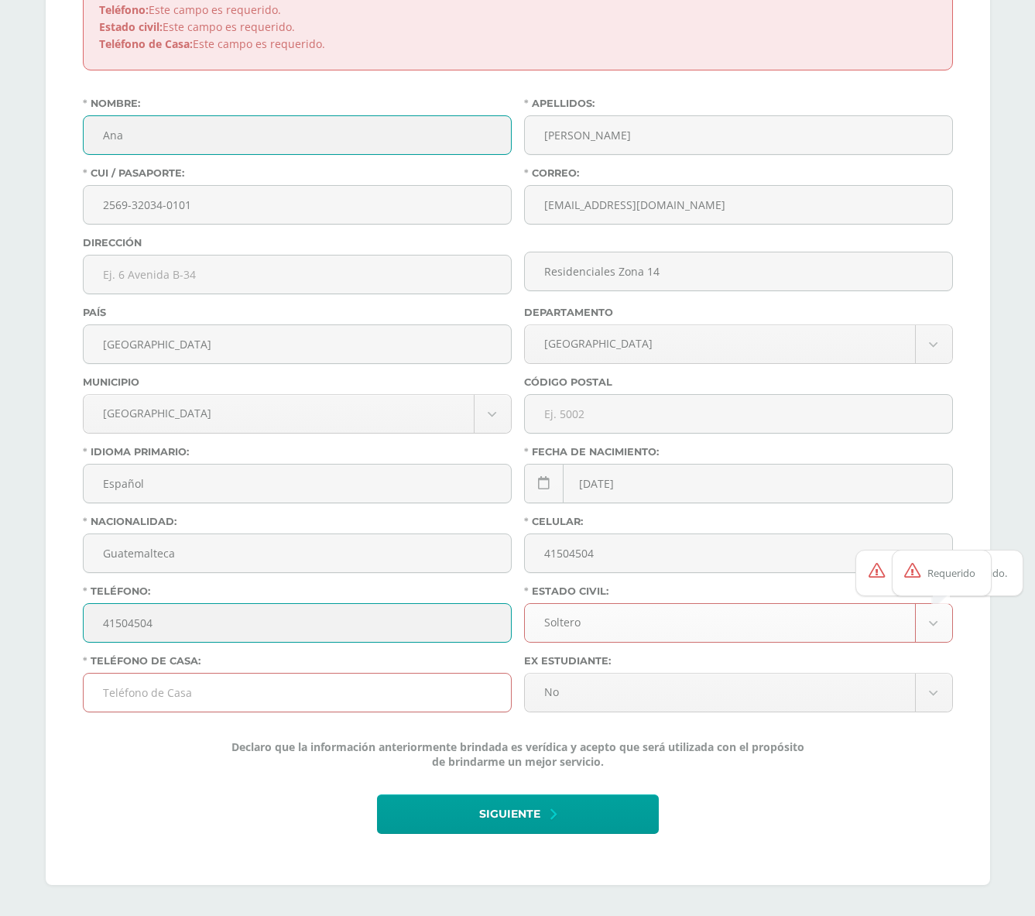
click at [197, 692] on input "Teléfono de Casa:" at bounding box center [297, 692] width 427 height 38
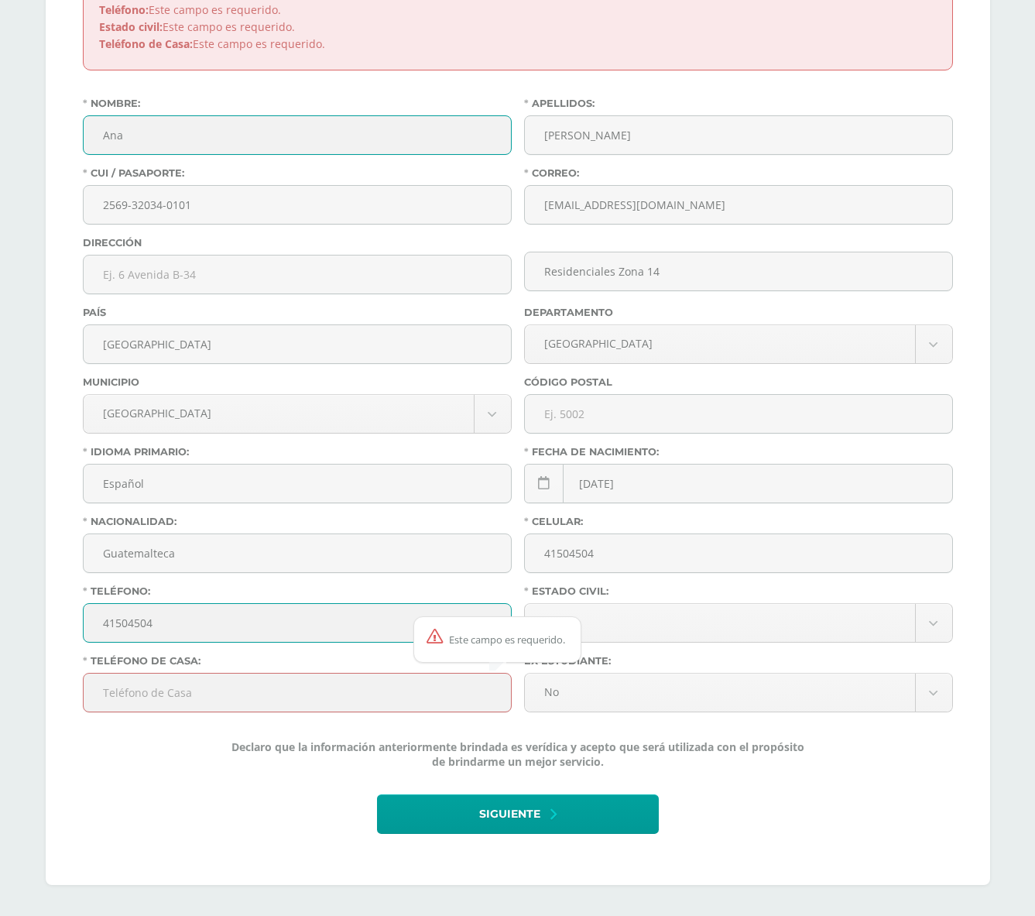
type input "41504504"
type input "Guatemala"
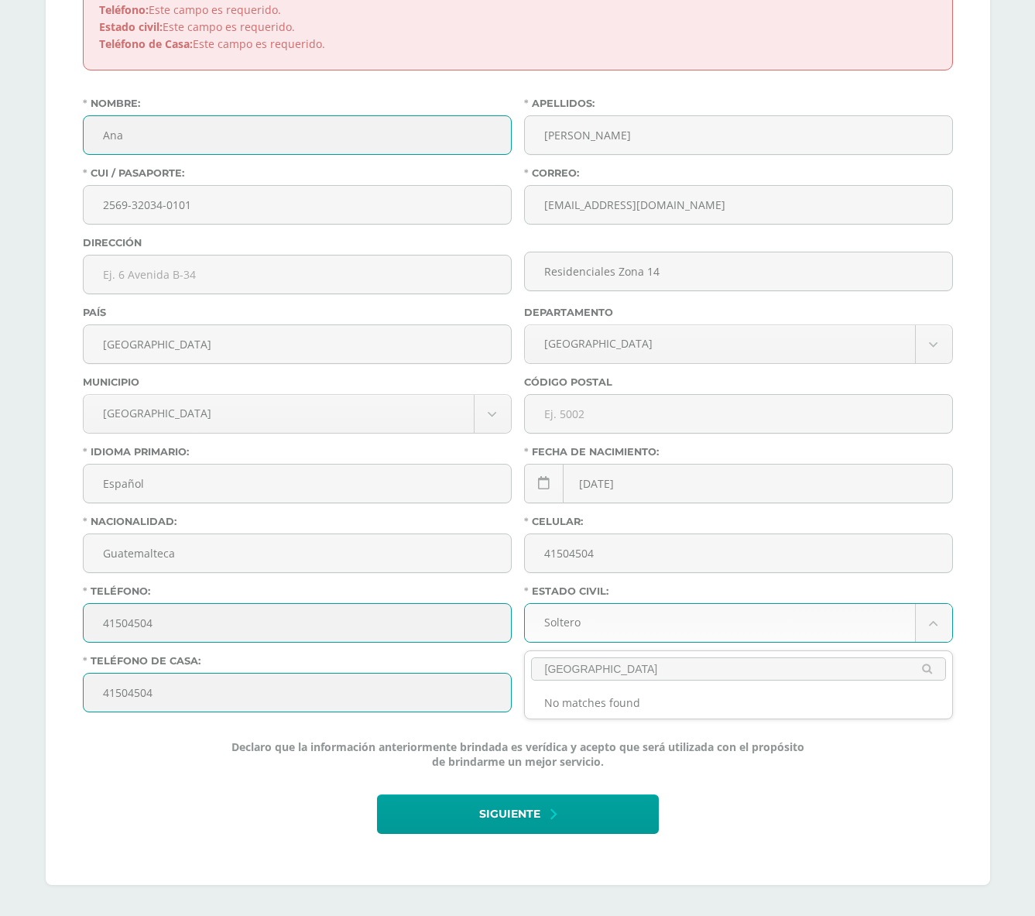
click at [601, 674] on input "Guatemala" at bounding box center [738, 668] width 415 height 23
click at [629, 663] on input "Guatemala" at bounding box center [738, 668] width 415 height 23
click at [675, 718] on body "Antes de continuar Actualiza tu Información Asegurate que todos tus datos sean …" at bounding box center [517, 174] width 1035 height 1482
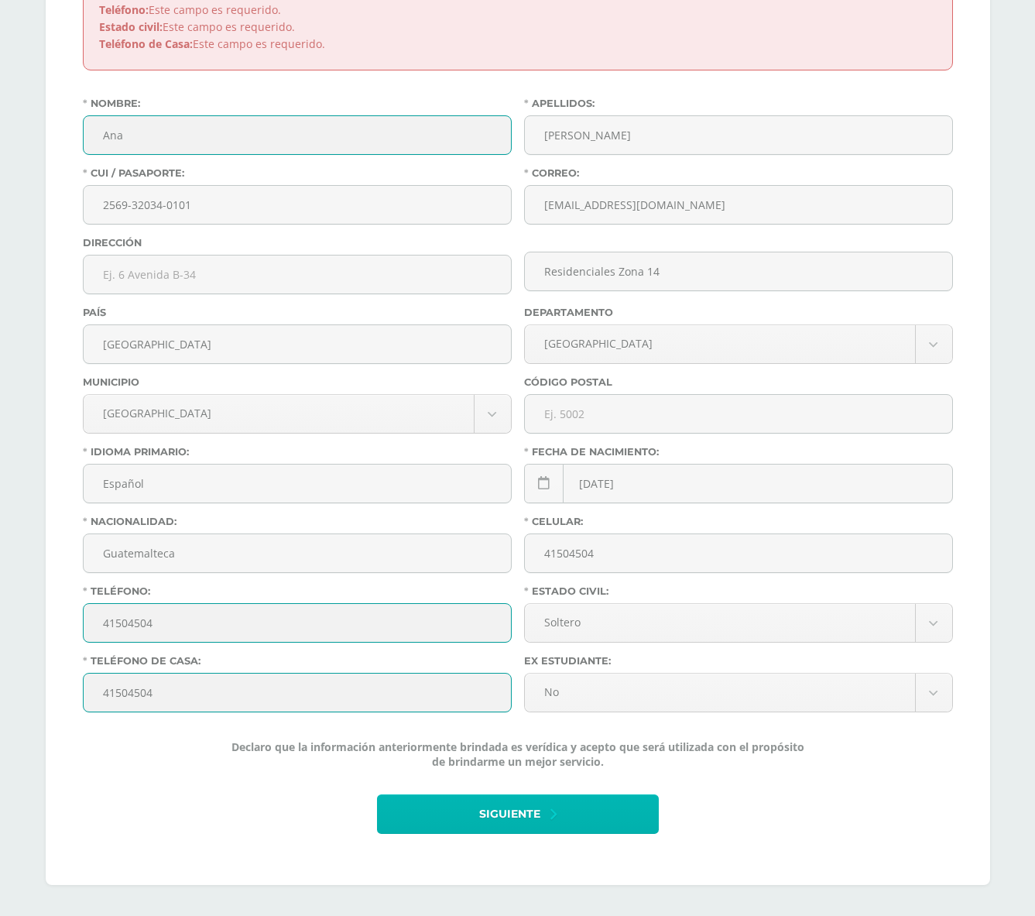
click at [532, 800] on span "Siguiente" at bounding box center [509, 814] width 61 height 38
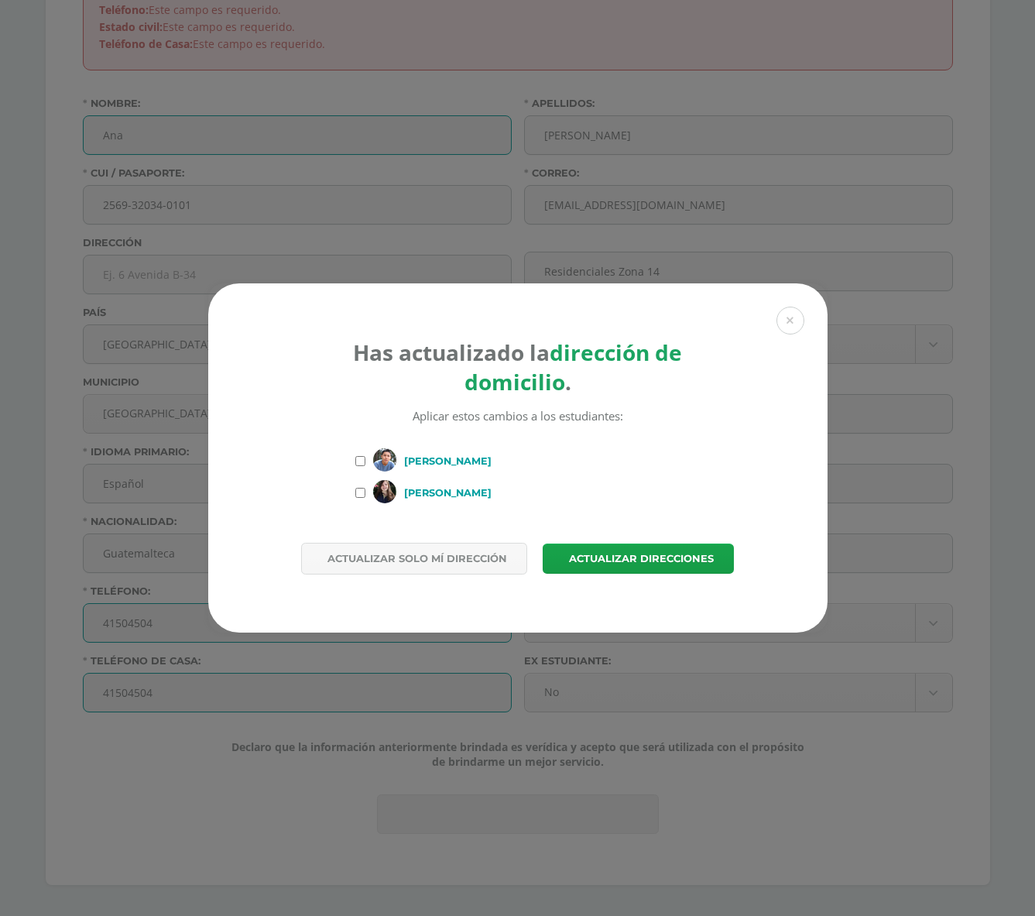
click at [359, 461] on input "Mateo Labbe Fernández" at bounding box center [360, 461] width 10 height 10
checkbox input "true"
click at [361, 494] on input "Nina Labbé Fernández" at bounding box center [360, 493] width 10 height 10
checkbox input "true"
click at [609, 563] on span "Actualizar direcciones" at bounding box center [641, 558] width 145 height 29
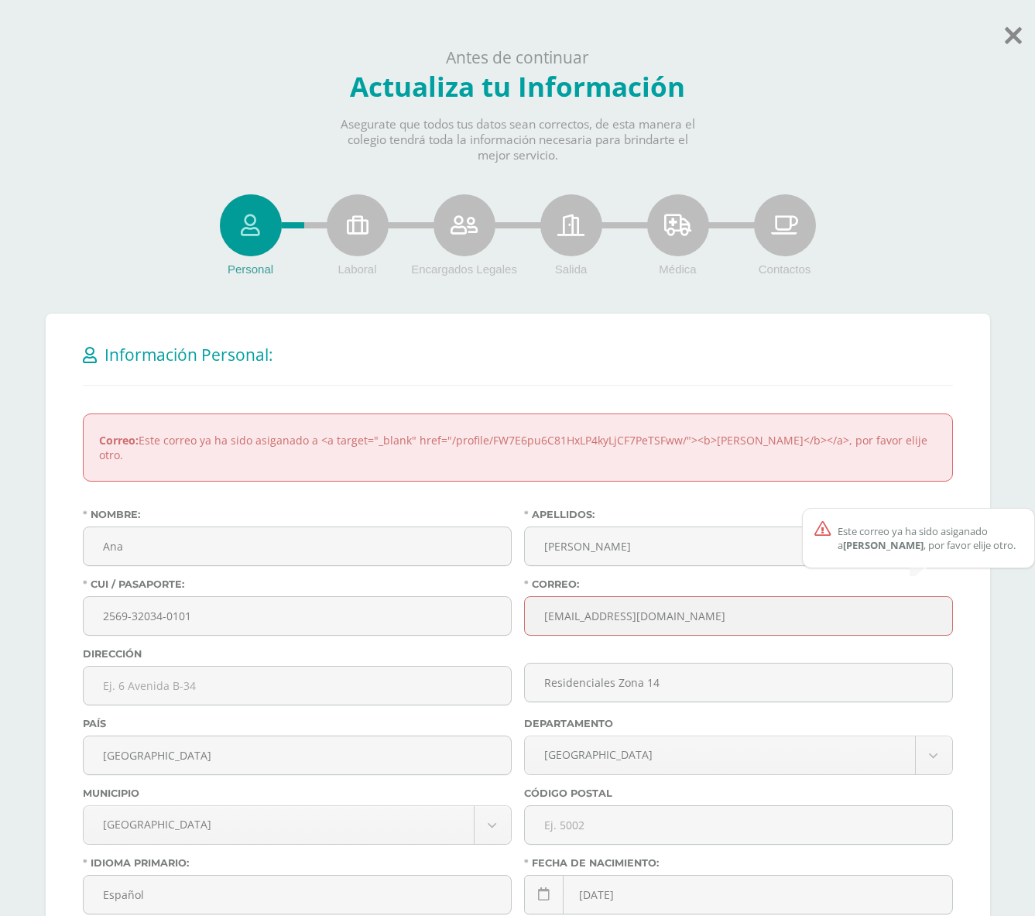
click at [684, 604] on input "analabbe@gmail.com" at bounding box center [738, 616] width 427 height 38
drag, startPoint x: 669, startPoint y: 597, endPoint x: 484, endPoint y: 599, distance: 185.0
click at [484, 599] on div "Nombre: Ana Apellidos: Labbe CUI / Pasaporte: 2569-32034-0101 Correo: analabbe@…" at bounding box center [518, 822] width 882 height 627
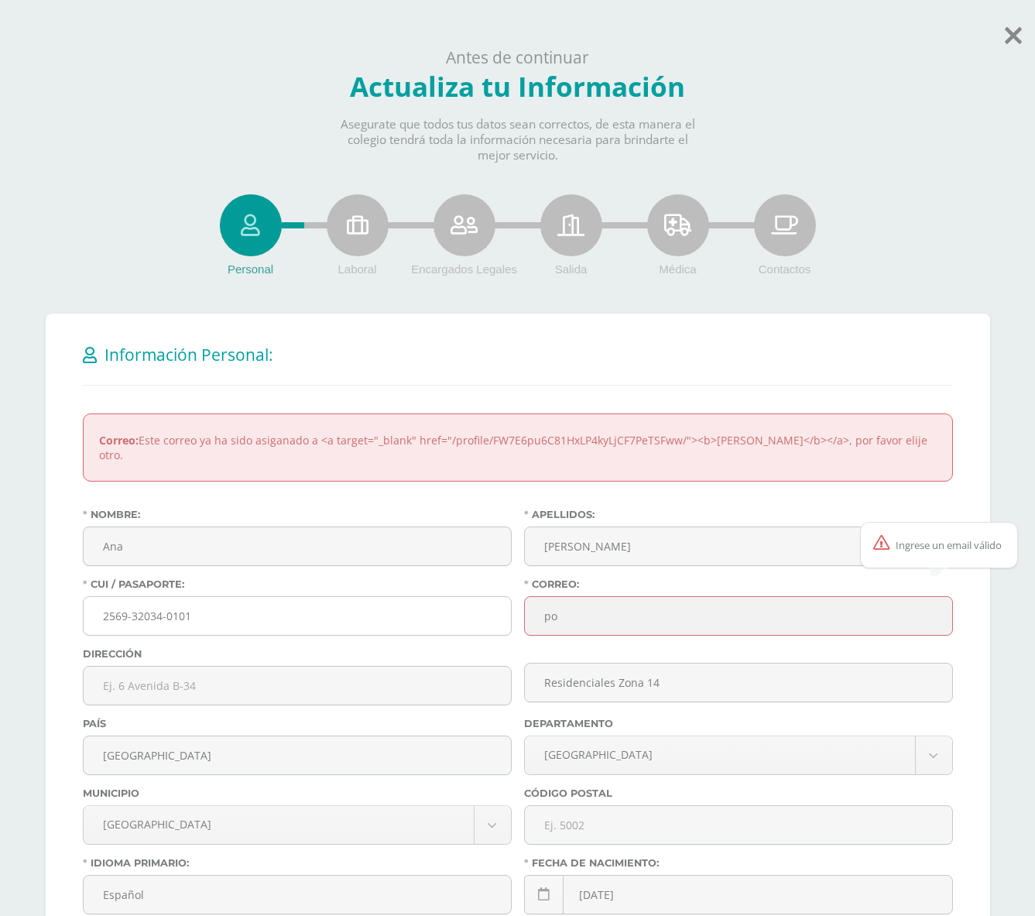
type input "p"
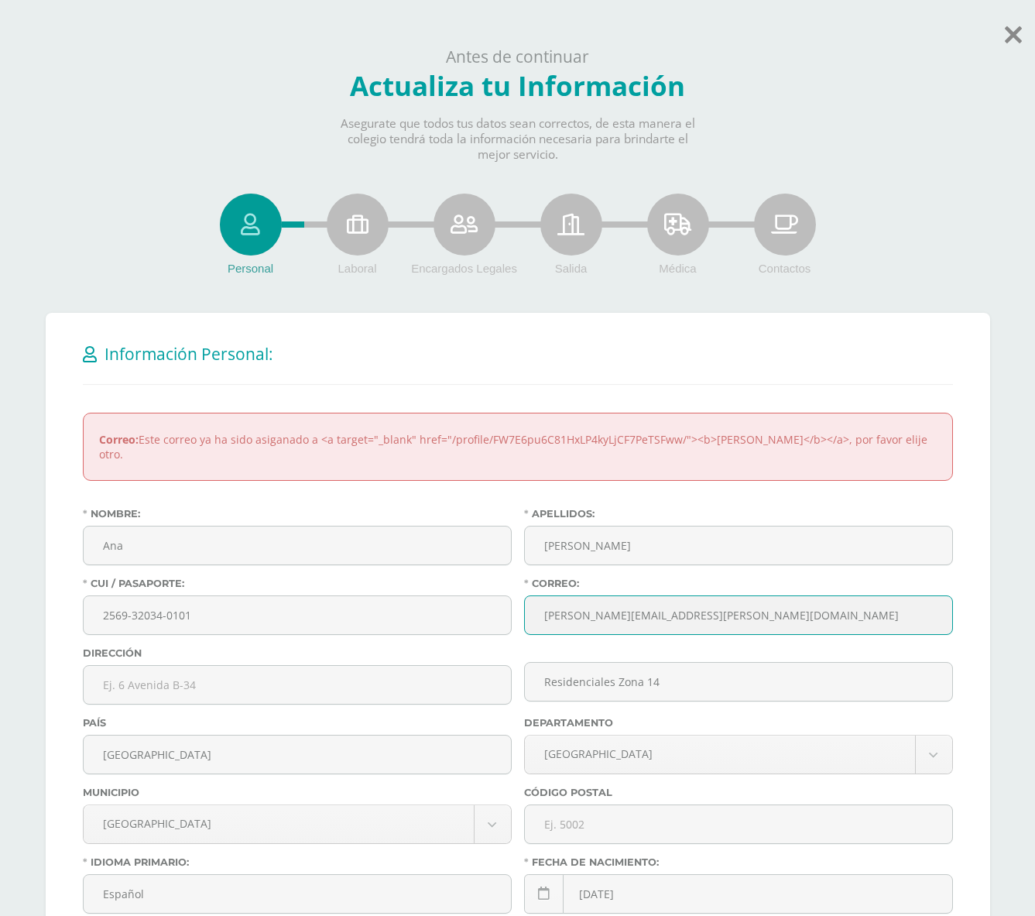
type input "ana.labbe@telusdigital.com"
click at [971, 545] on div "Información Personal: Correo: Este correo ya ha sido asiganado a <a target="_bl…" at bounding box center [518, 801] width 944 height 981
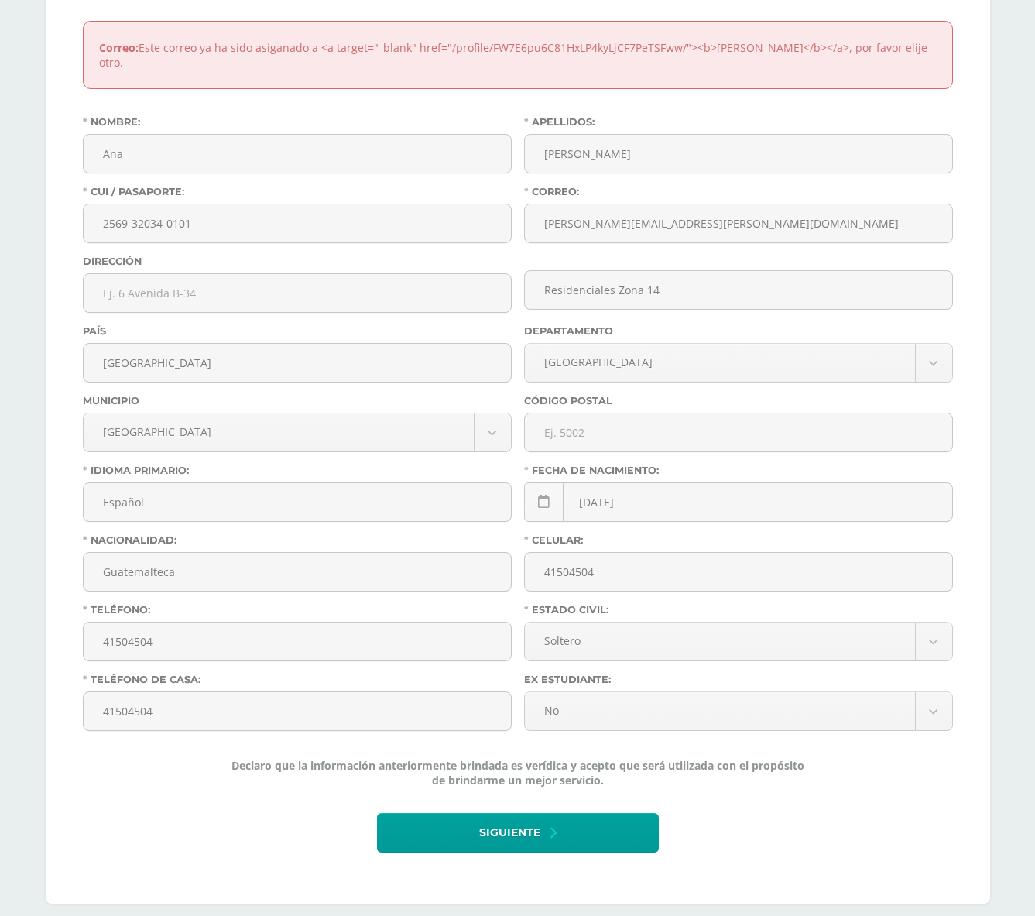
scroll to position [400, 0]
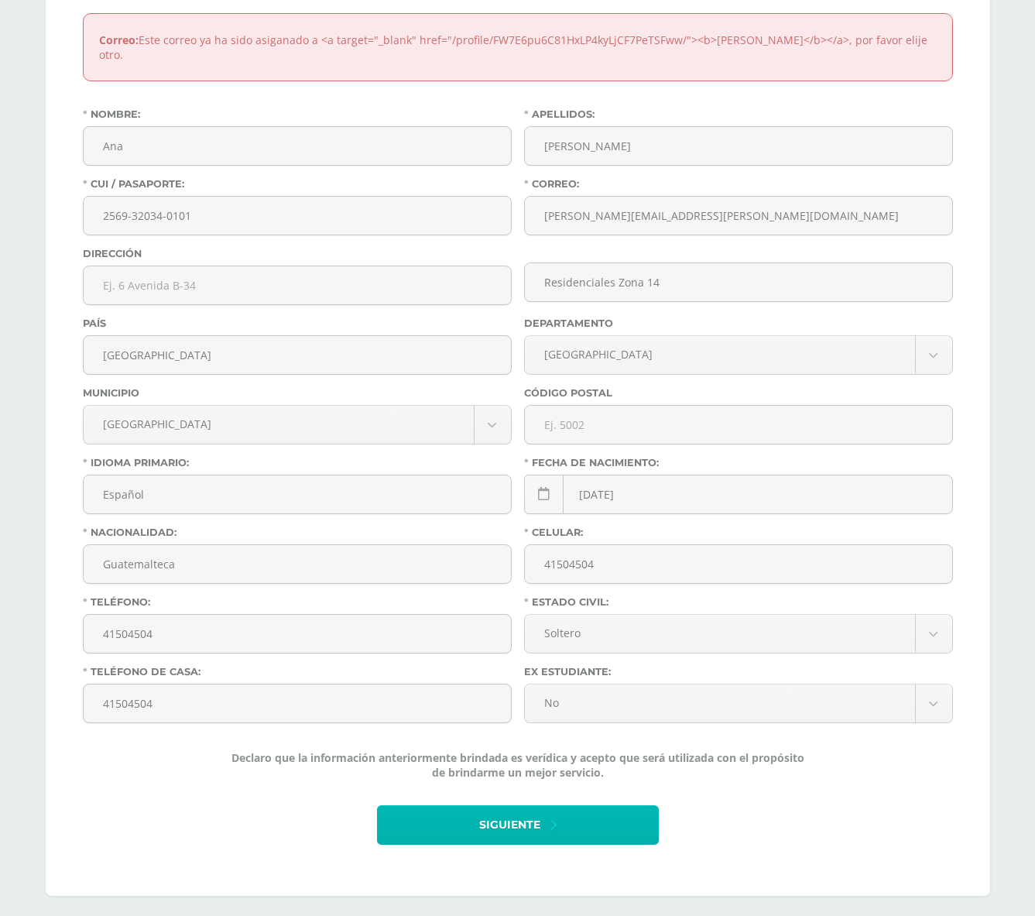
click at [502, 806] on span "Siguiente" at bounding box center [509, 825] width 61 height 38
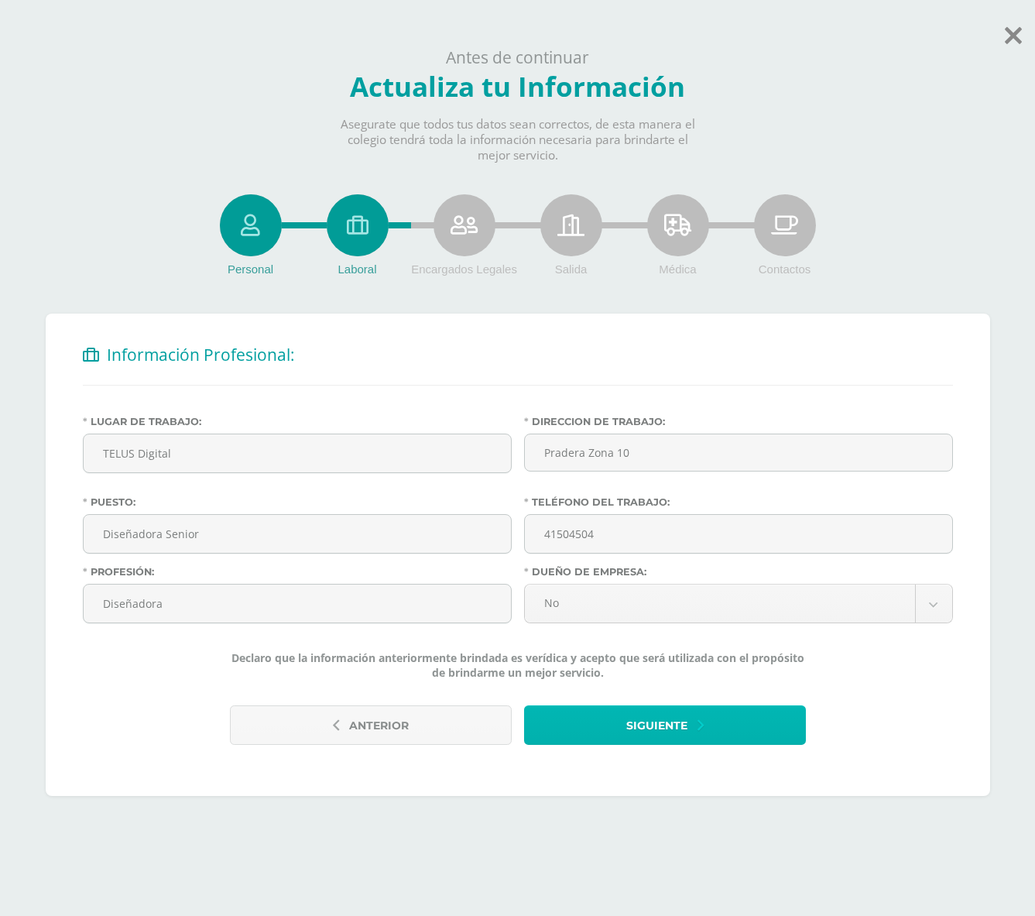
click at [615, 726] on button "Siguiente" at bounding box center [665, 724] width 282 height 39
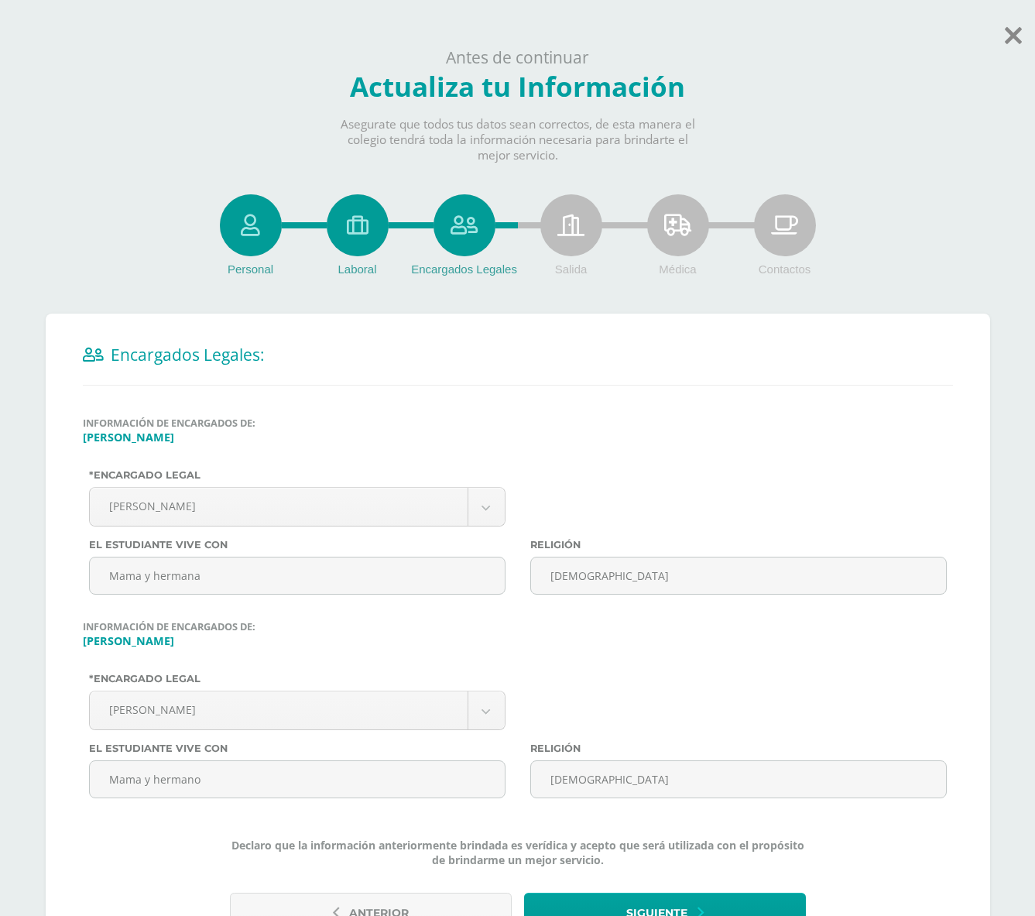
scroll to position [101, 0]
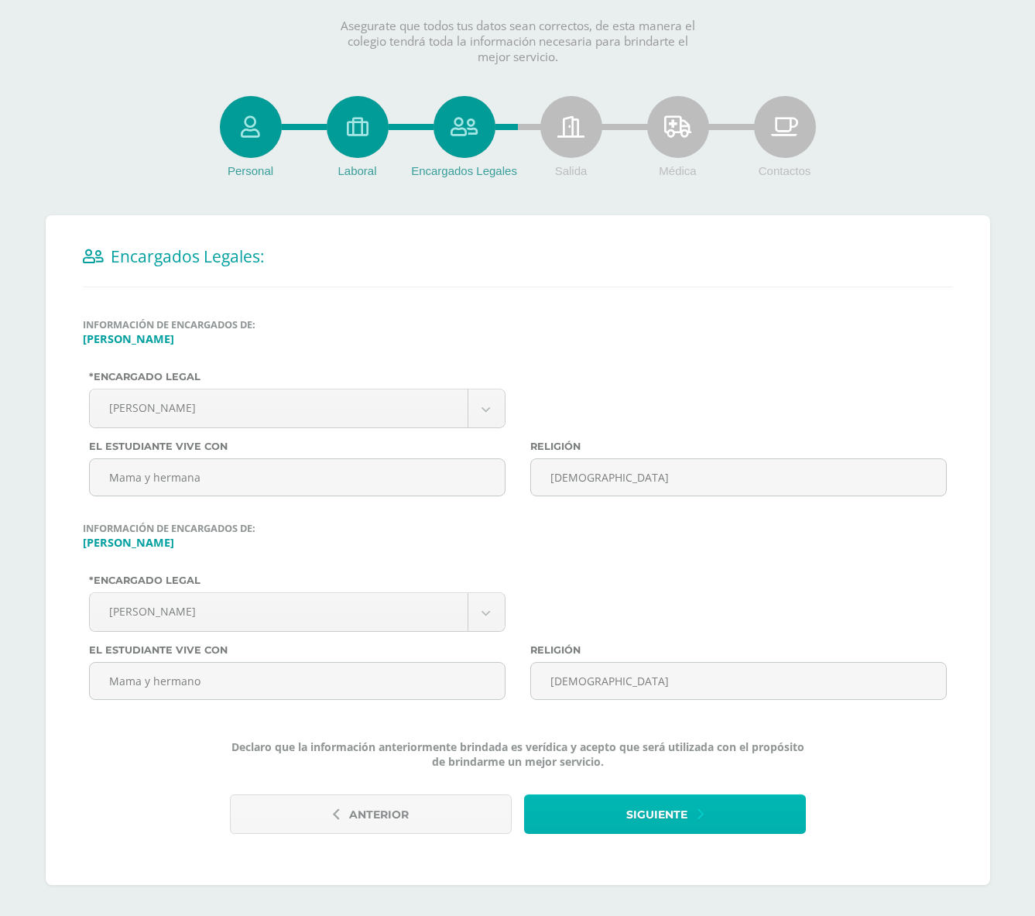
click at [659, 817] on span "Siguiente" at bounding box center [656, 815] width 61 height 38
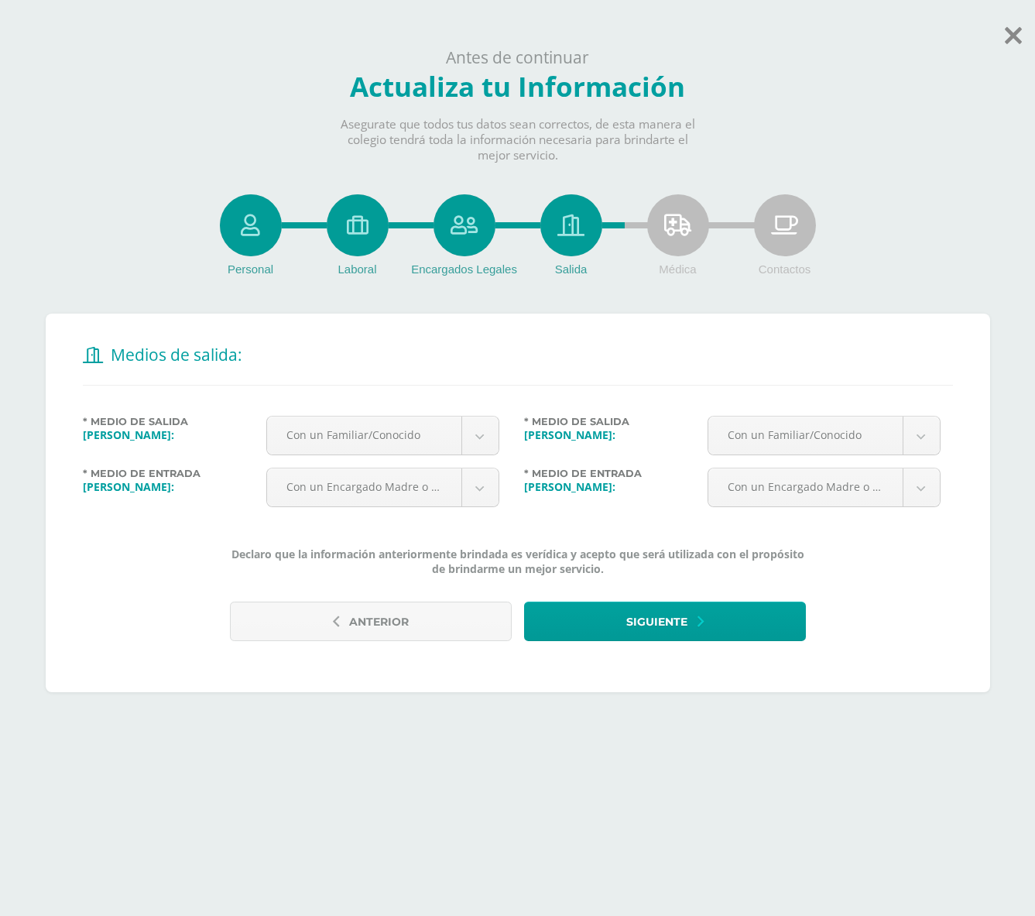
click at [677, 673] on div "Medios de salida: * Medio de Salida Mateo Labbe: Con un Familiar/Conocido -----…" at bounding box center [518, 502] width 944 height 378
click at [679, 639] on span "Siguiente" at bounding box center [656, 622] width 61 height 38
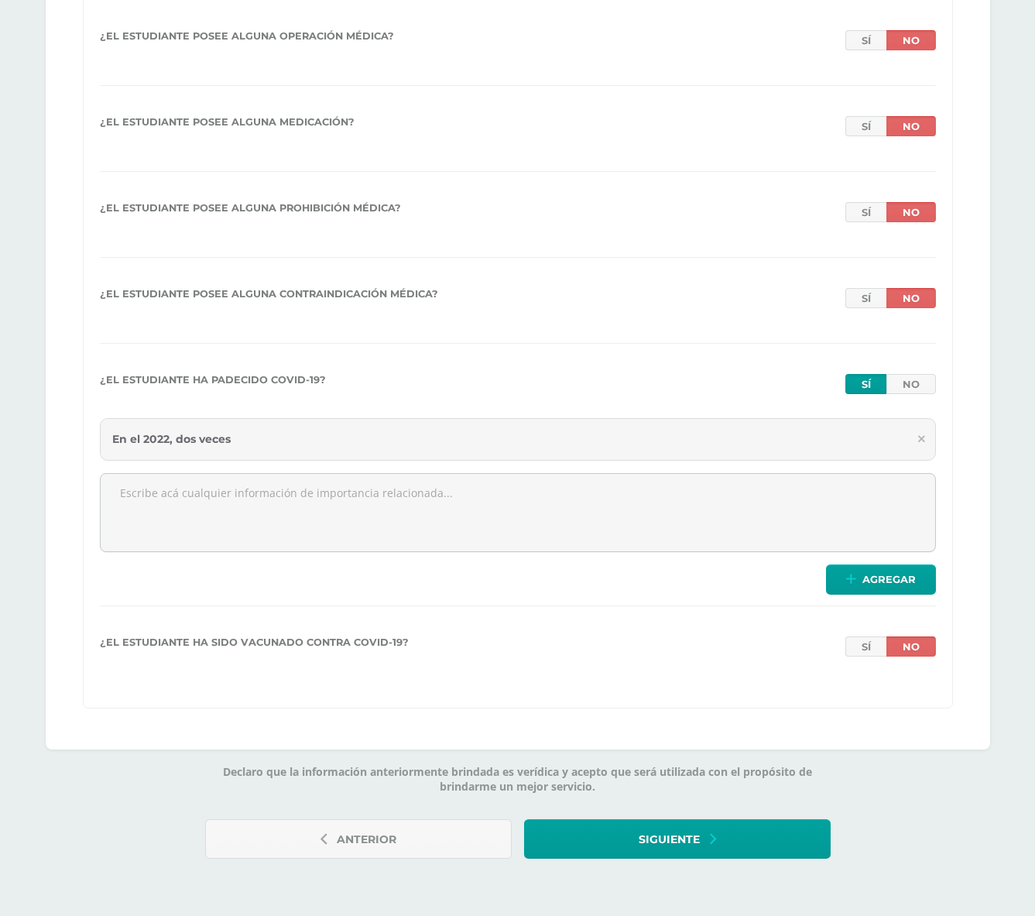
scroll to position [2980, 0]
click at [705, 842] on button "Siguiente" at bounding box center [677, 838] width 307 height 39
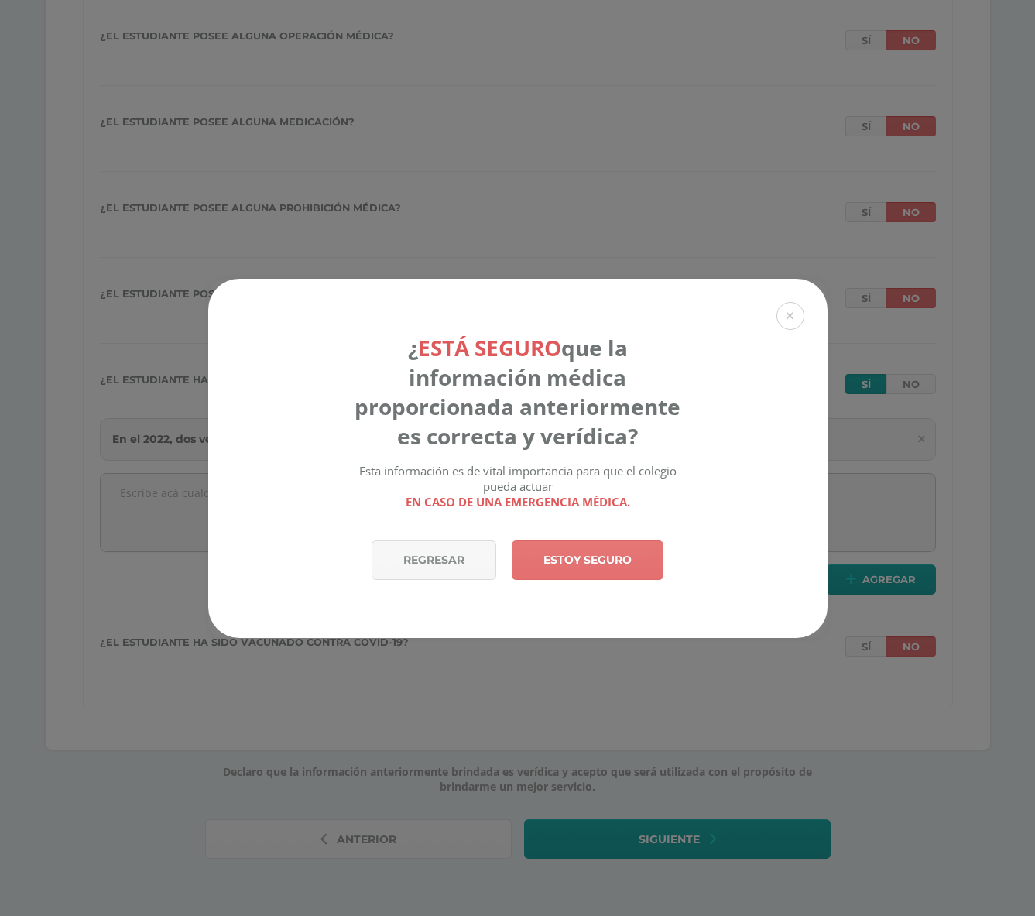
click at [585, 560] on link "Estoy seguro" at bounding box center [588, 559] width 152 height 39
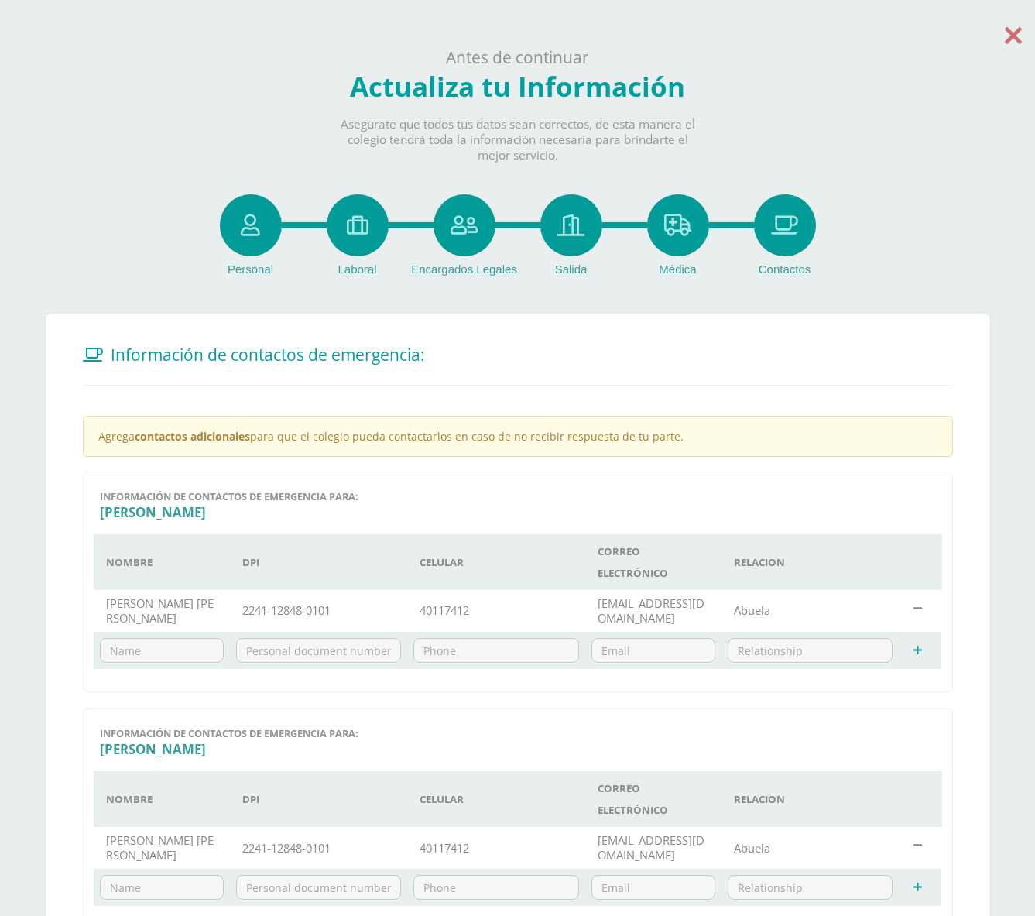
click at [1015, 27] on icon at bounding box center [1013, 35] width 17 height 27
click at [1012, 37] on icon at bounding box center [1013, 35] width 17 height 27
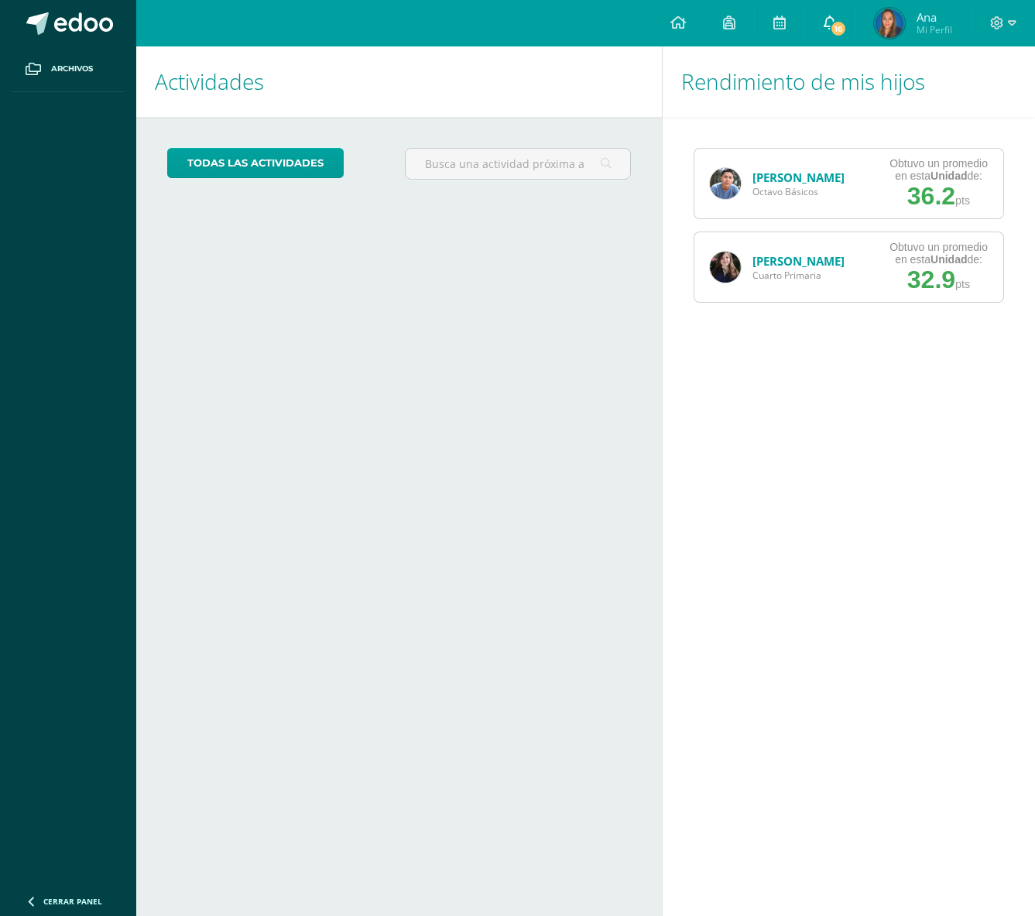
click at [827, 17] on icon at bounding box center [830, 22] width 12 height 14
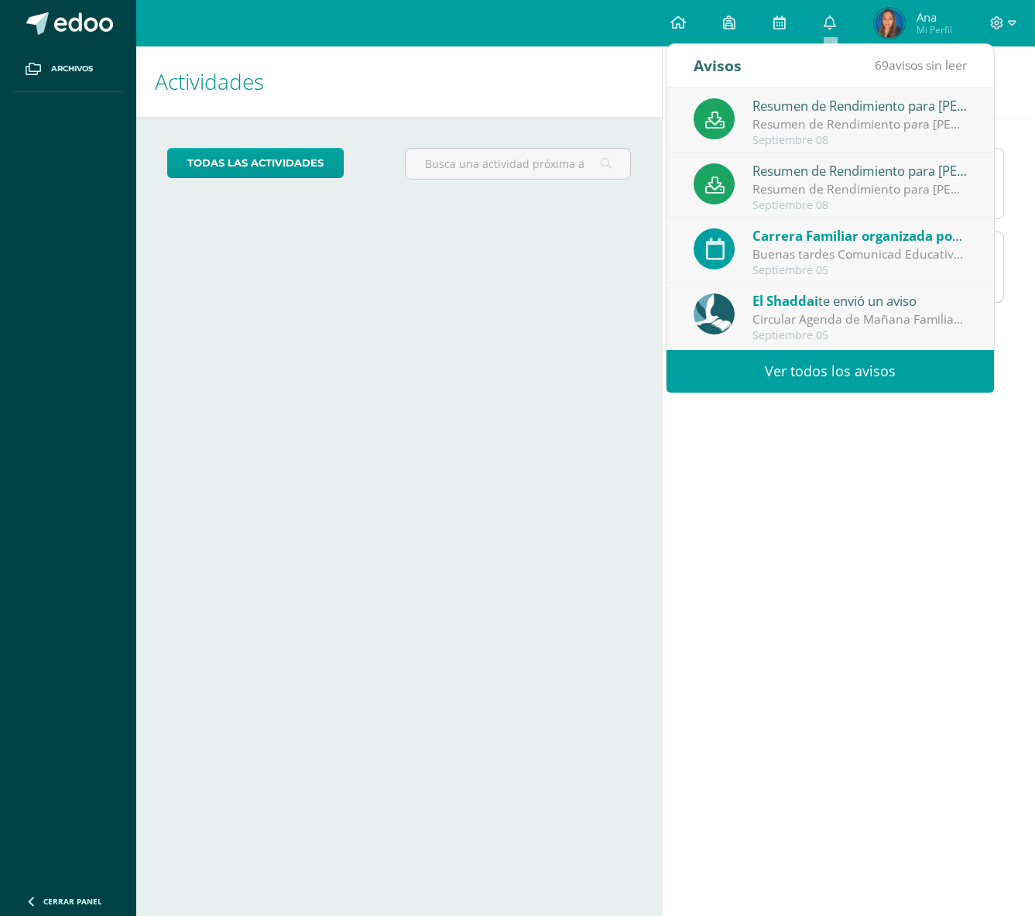
click at [828, 375] on link "Ver todos los avisos" at bounding box center [829, 371] width 327 height 43
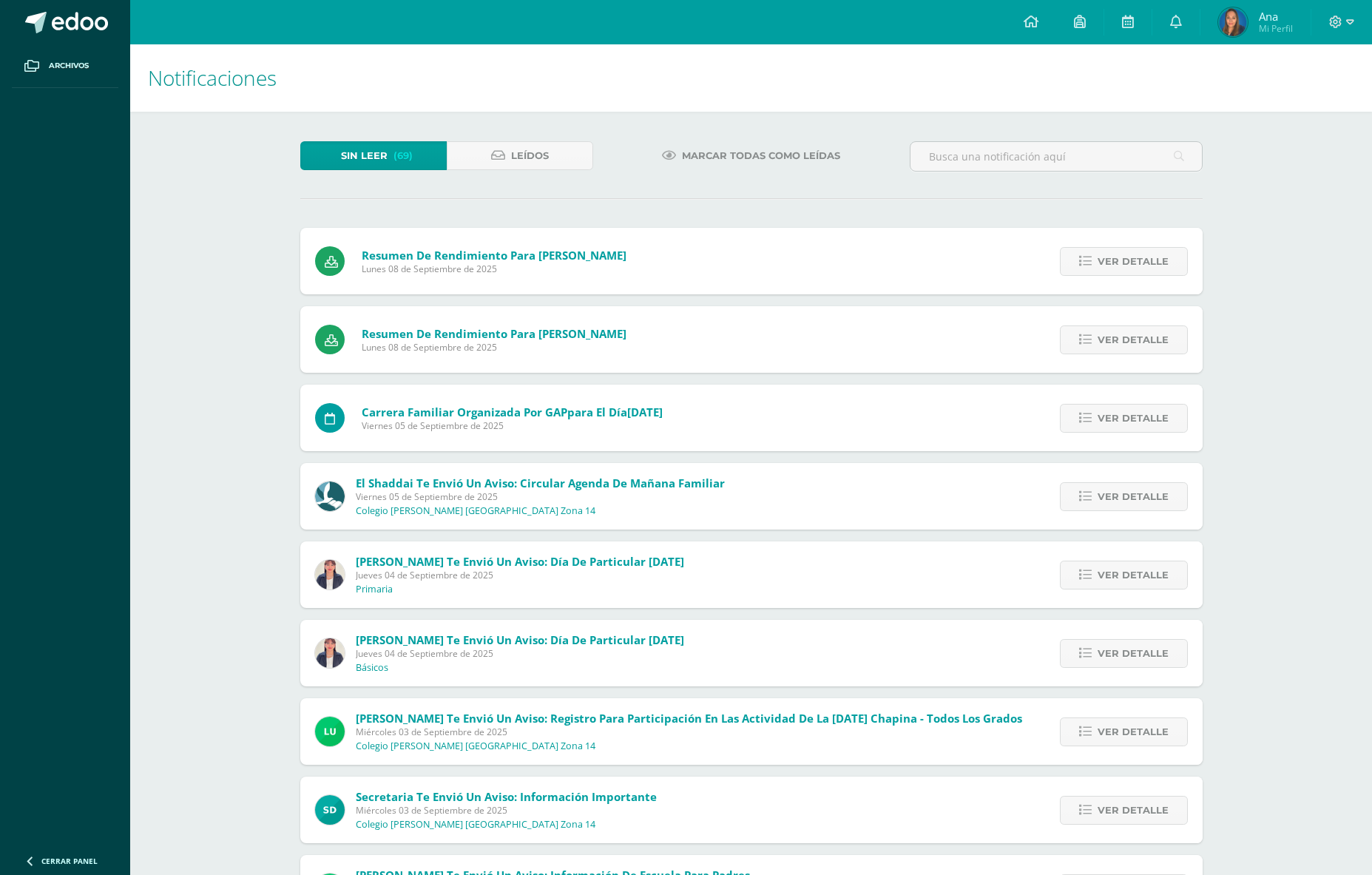
click at [733, 153] on span "Marcar todas como leídas" at bounding box center [761, 156] width 159 height 28
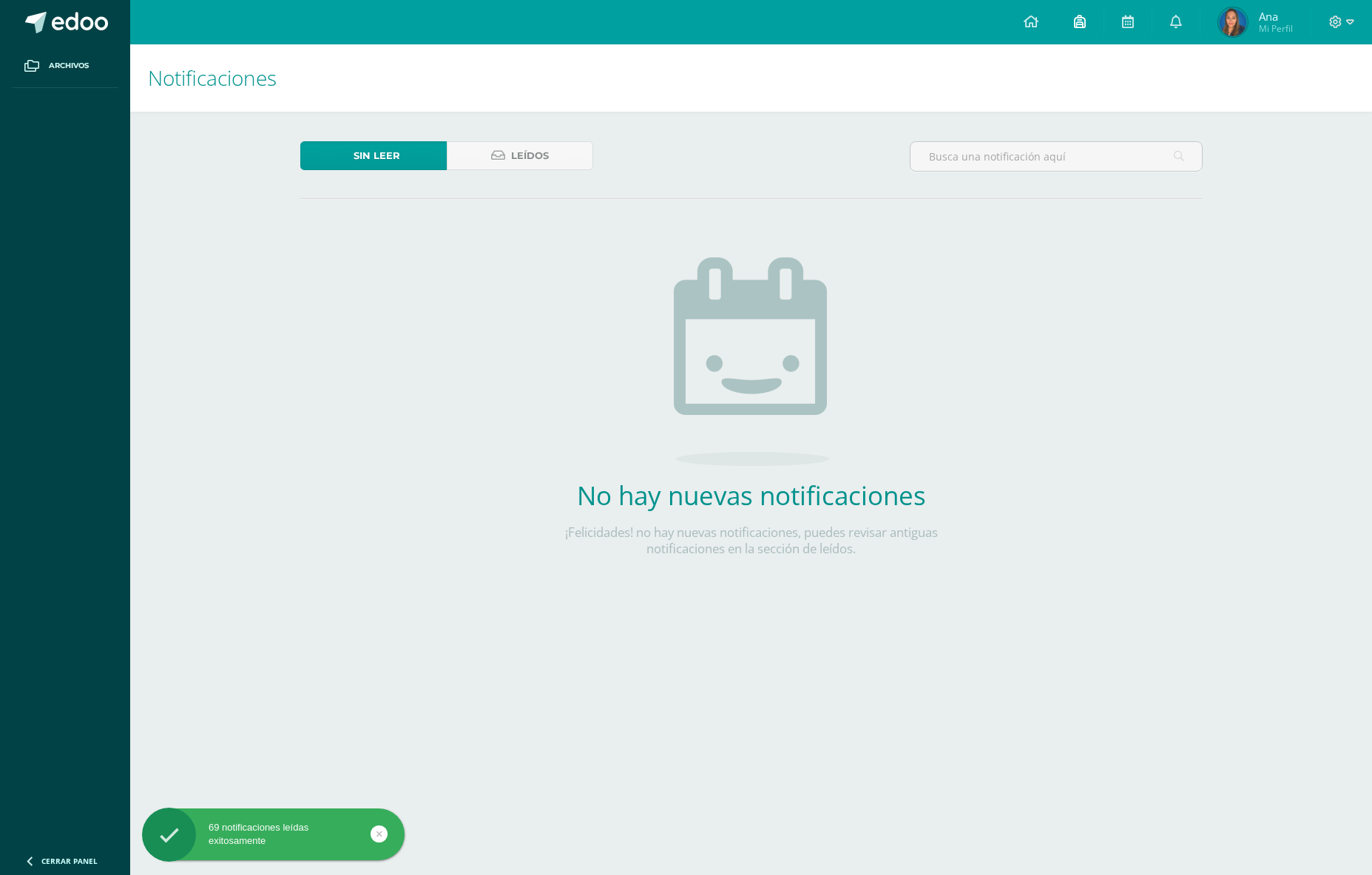
click at [1072, 18] on link at bounding box center [1080, 22] width 48 height 44
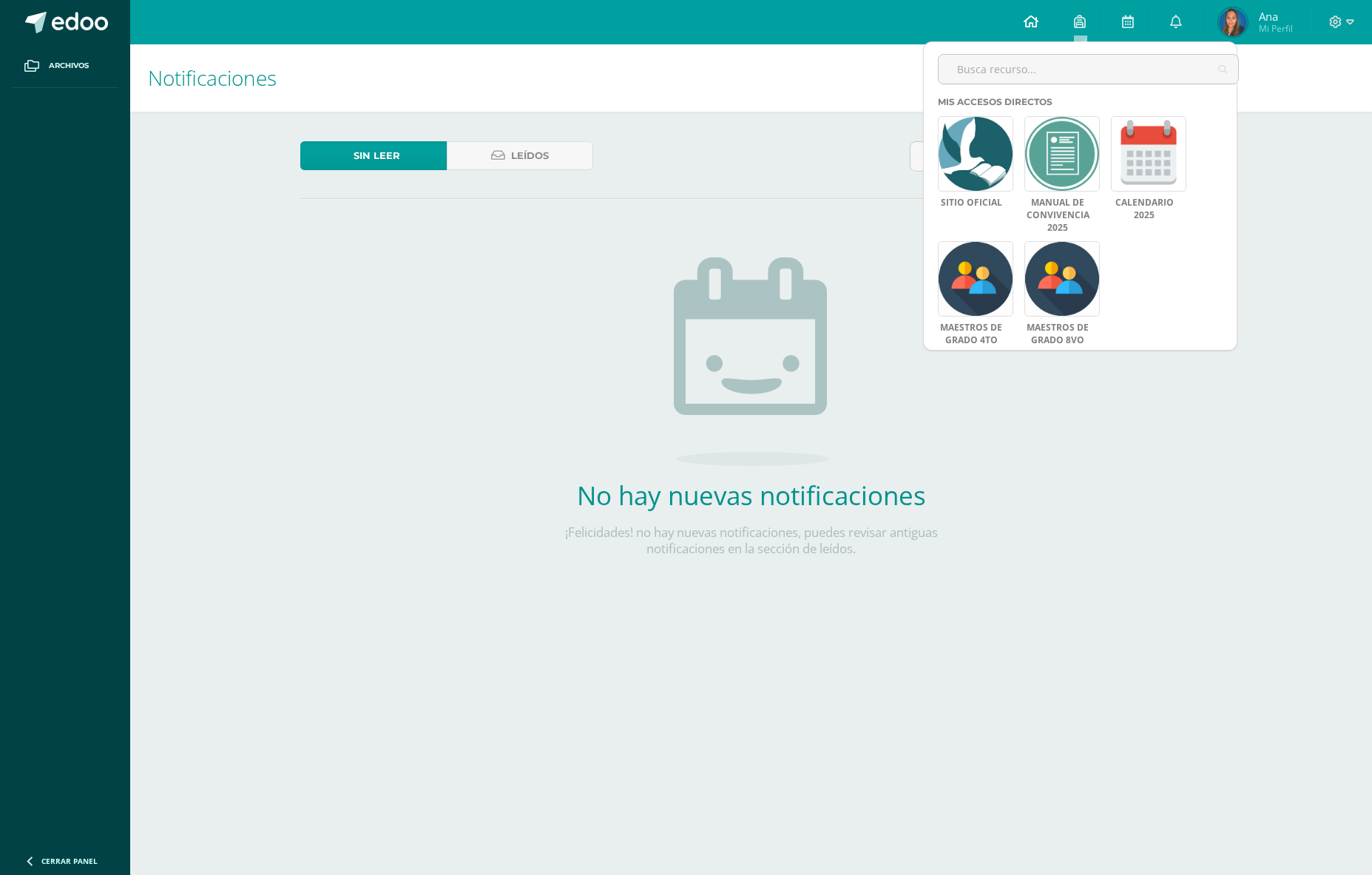
click at [1030, 25] on icon at bounding box center [1030, 21] width 14 height 13
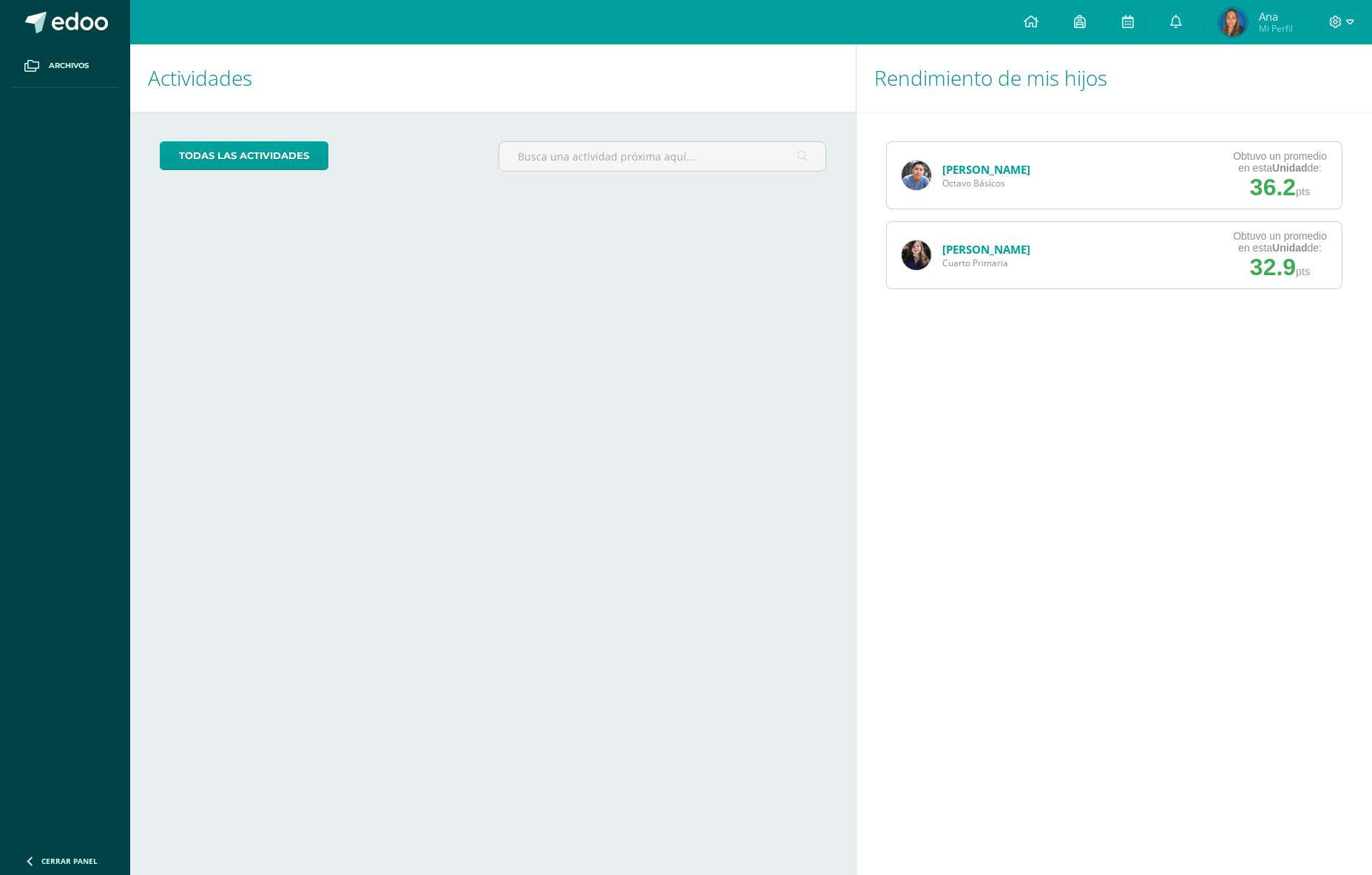
click at [1134, 24] on icon at bounding box center [1127, 21] width 11 height 13
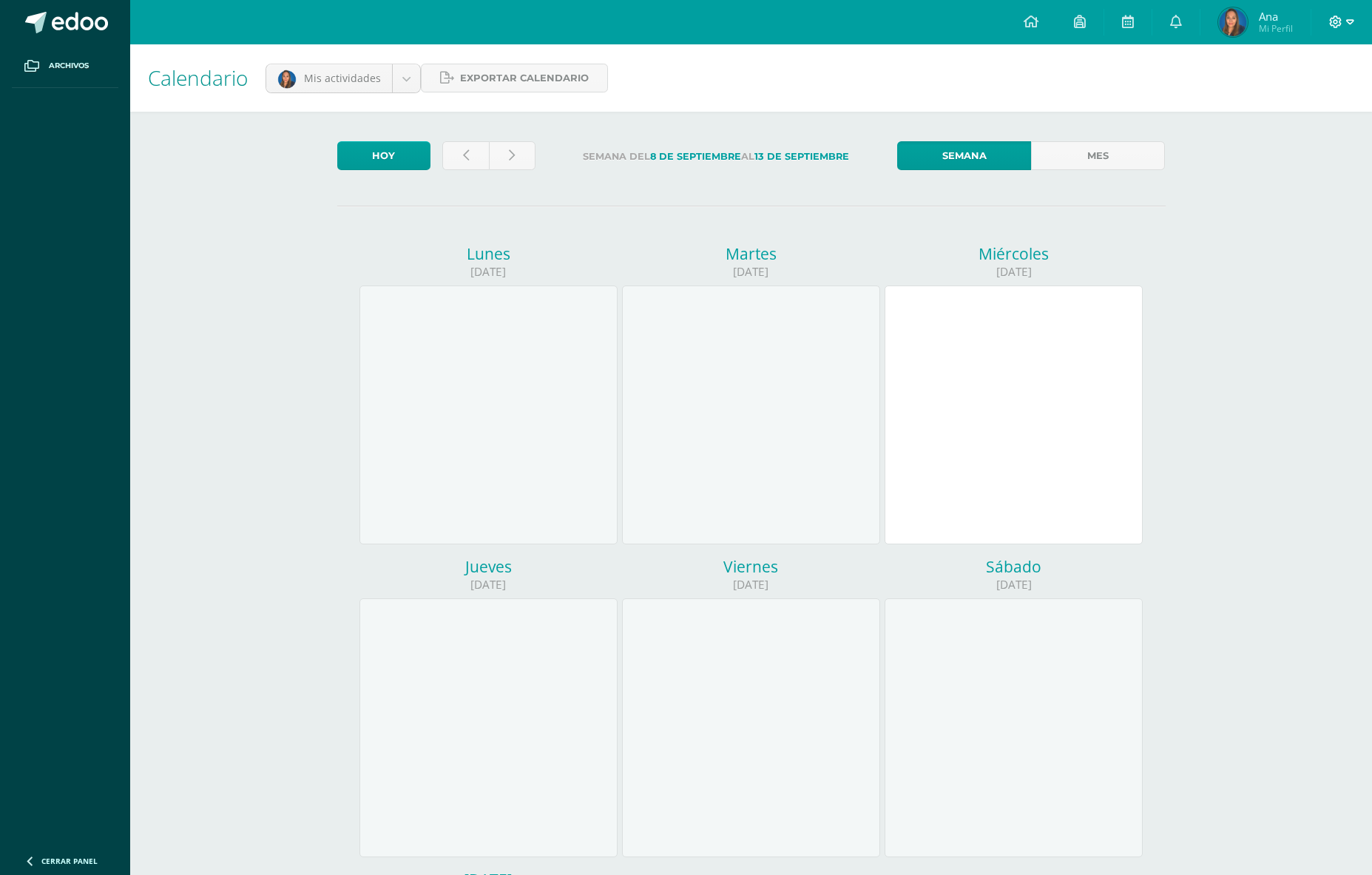
click at [1334, 21] on icon at bounding box center [1336, 21] width 12 height 12
click at [1275, 23] on span "Mi Perfil" at bounding box center [1276, 28] width 34 height 12
click at [1356, 19] on div at bounding box center [1340, 22] width 60 height 44
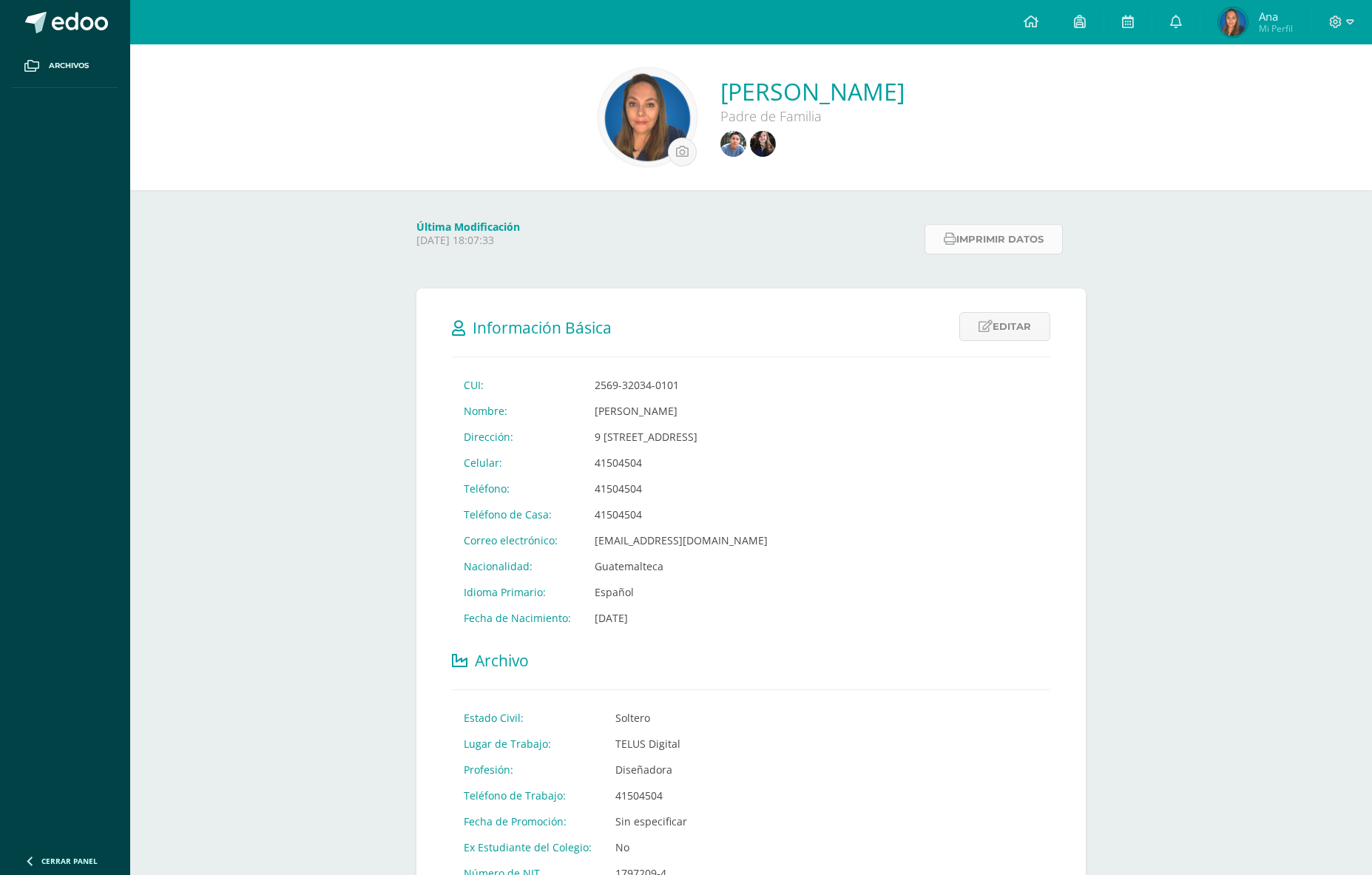
click at [997, 241] on button "Imprimir datos" at bounding box center [994, 240] width 139 height 31
